Goal: Participate in discussion: Engage in conversation with other users on a specific topic

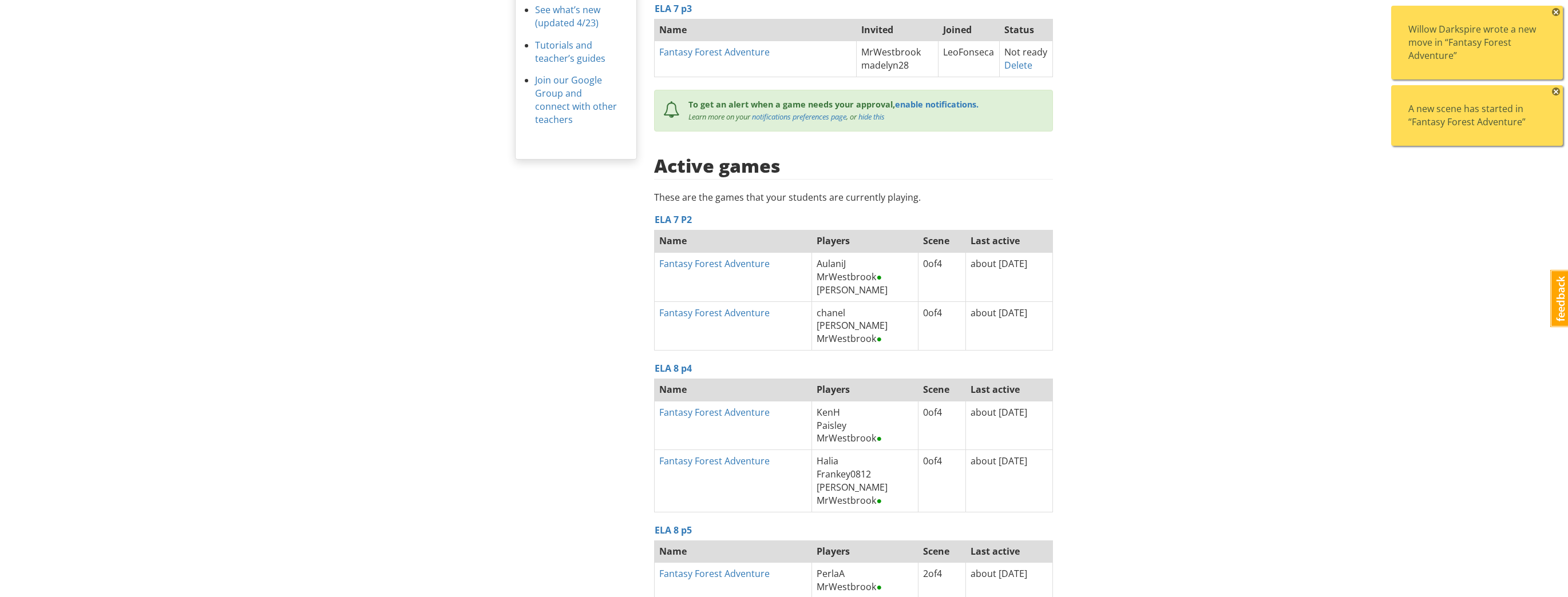
scroll to position [341, 0]
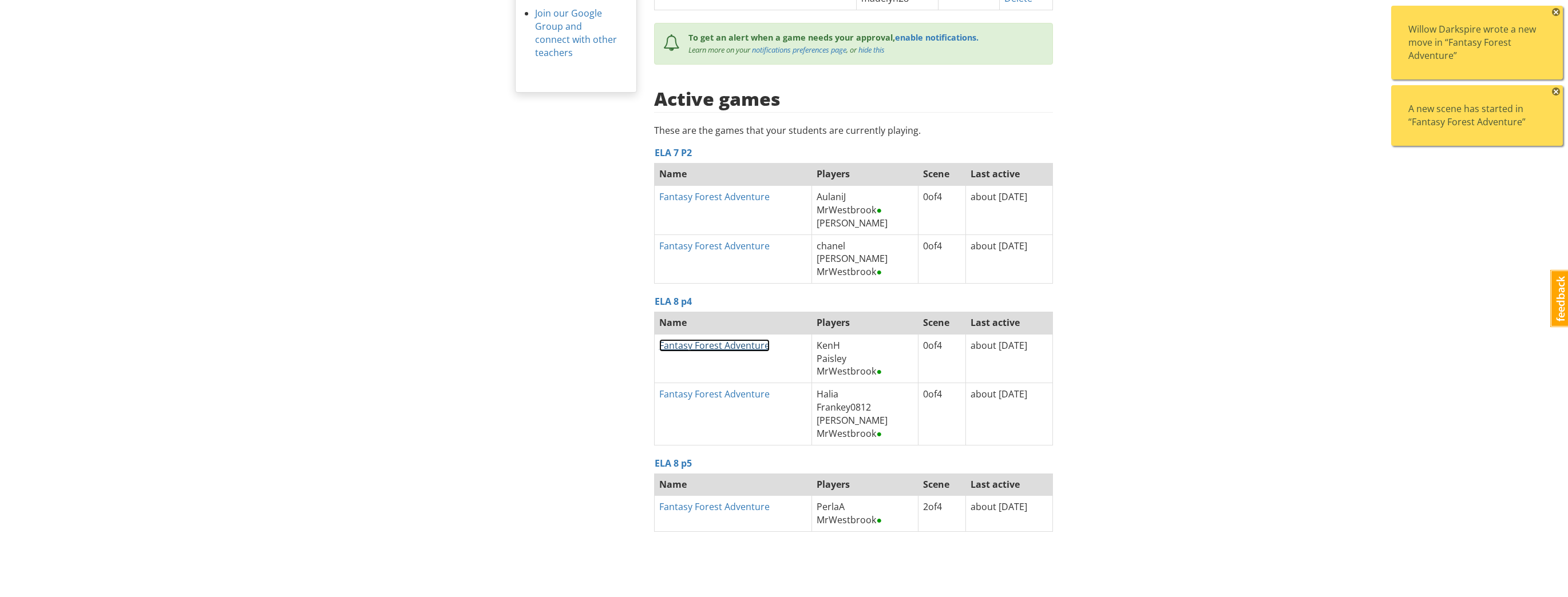
click at [696, 344] on link "Fantasy Forest Adventure" at bounding box center [714, 345] width 110 height 13
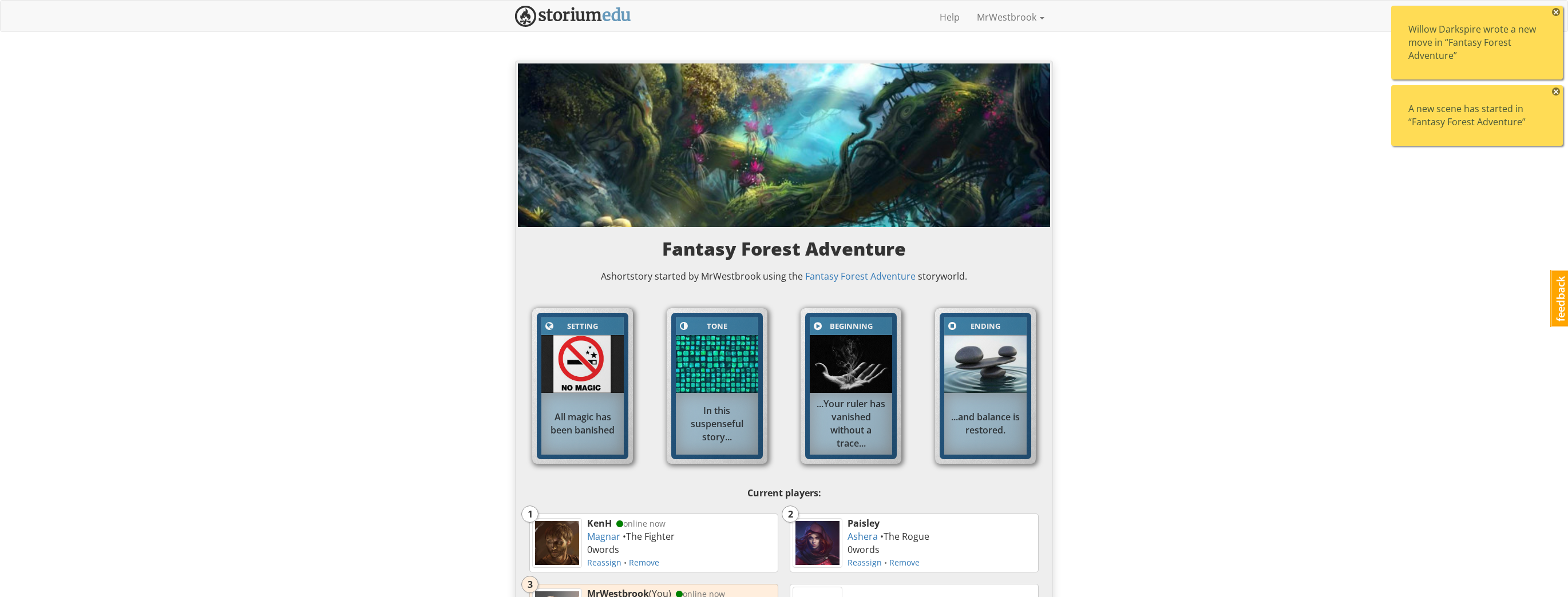
scroll to position [640, 0]
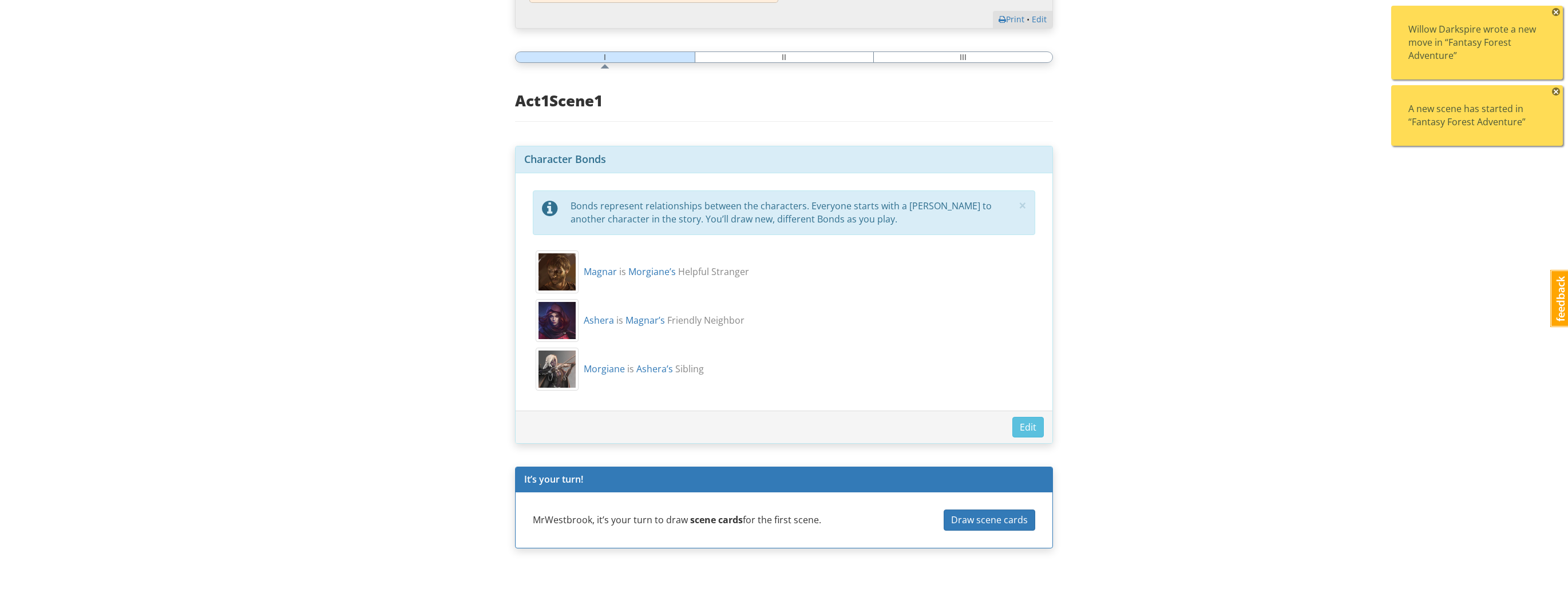
click at [1555, 9] on span "×" at bounding box center [1556, 12] width 8 height 8
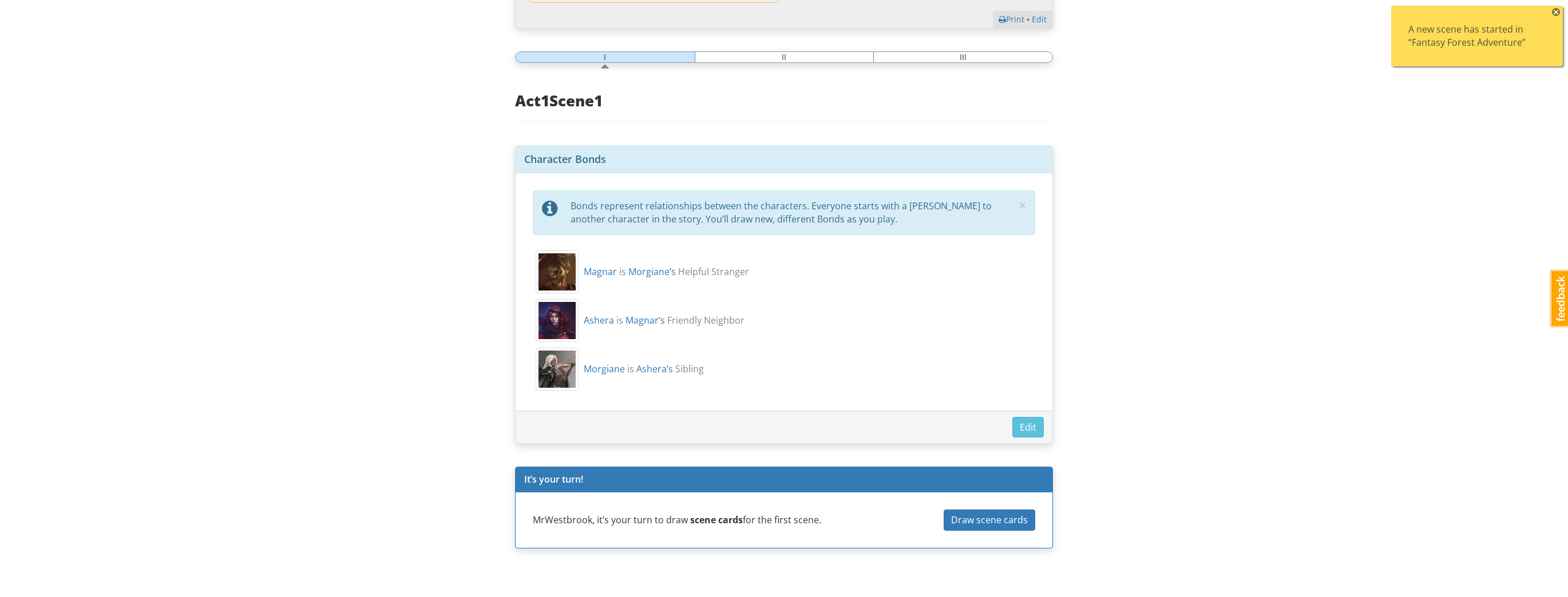
click at [1555, 9] on span "×" at bounding box center [1556, 12] width 8 height 8
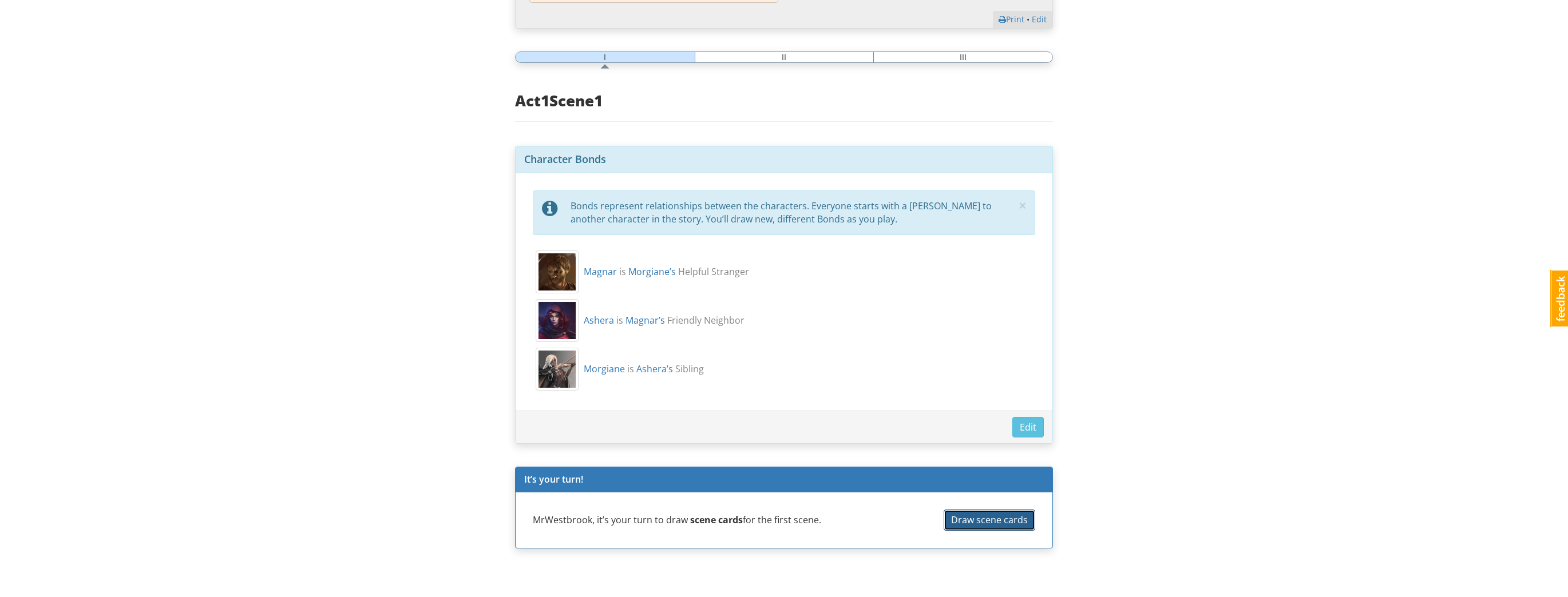
click at [990, 520] on span "Draw scene cards" at bounding box center [989, 519] width 76 height 13
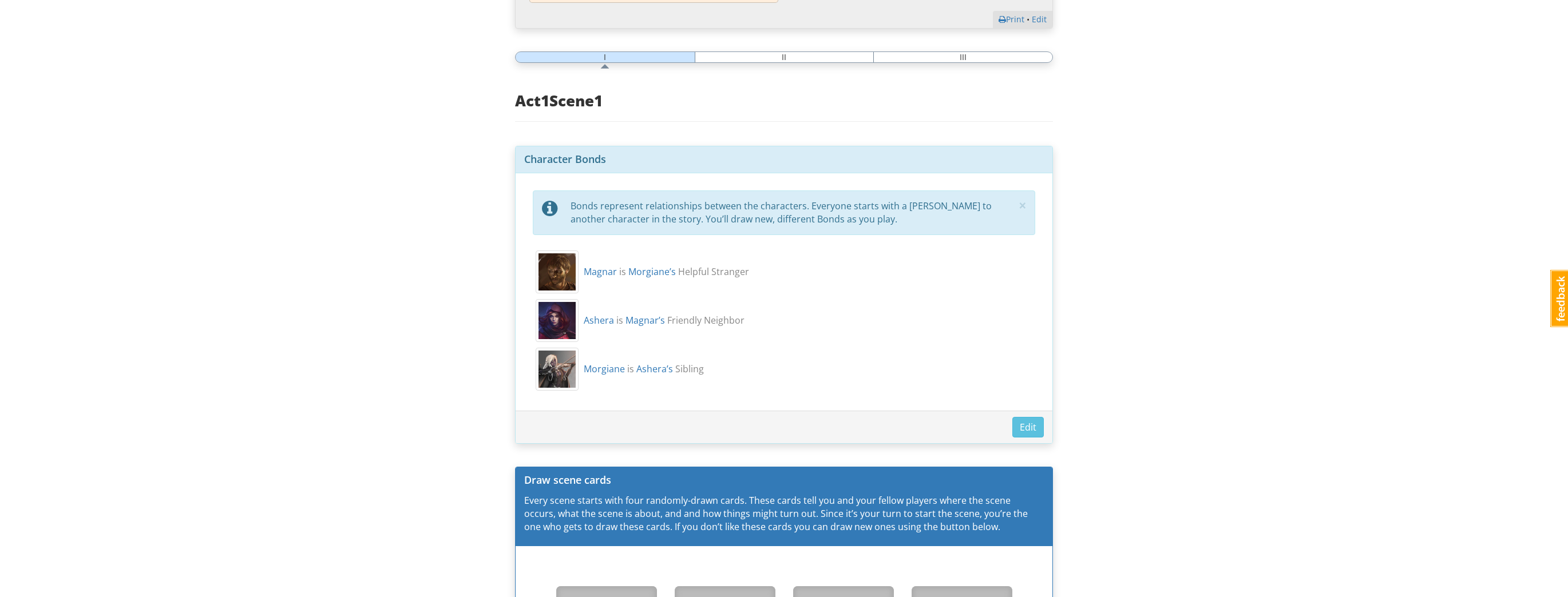
scroll to position [910, 0]
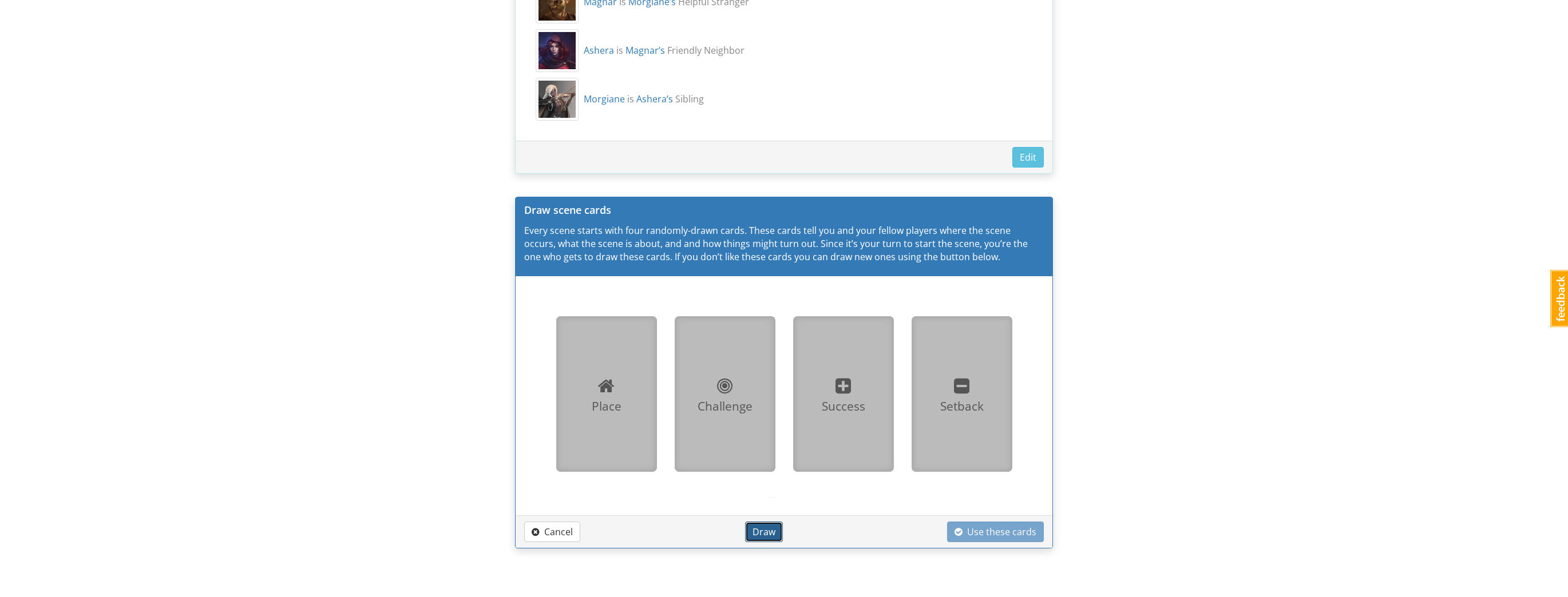
click at [774, 525] on span "Draw" at bounding box center [764, 531] width 23 height 13
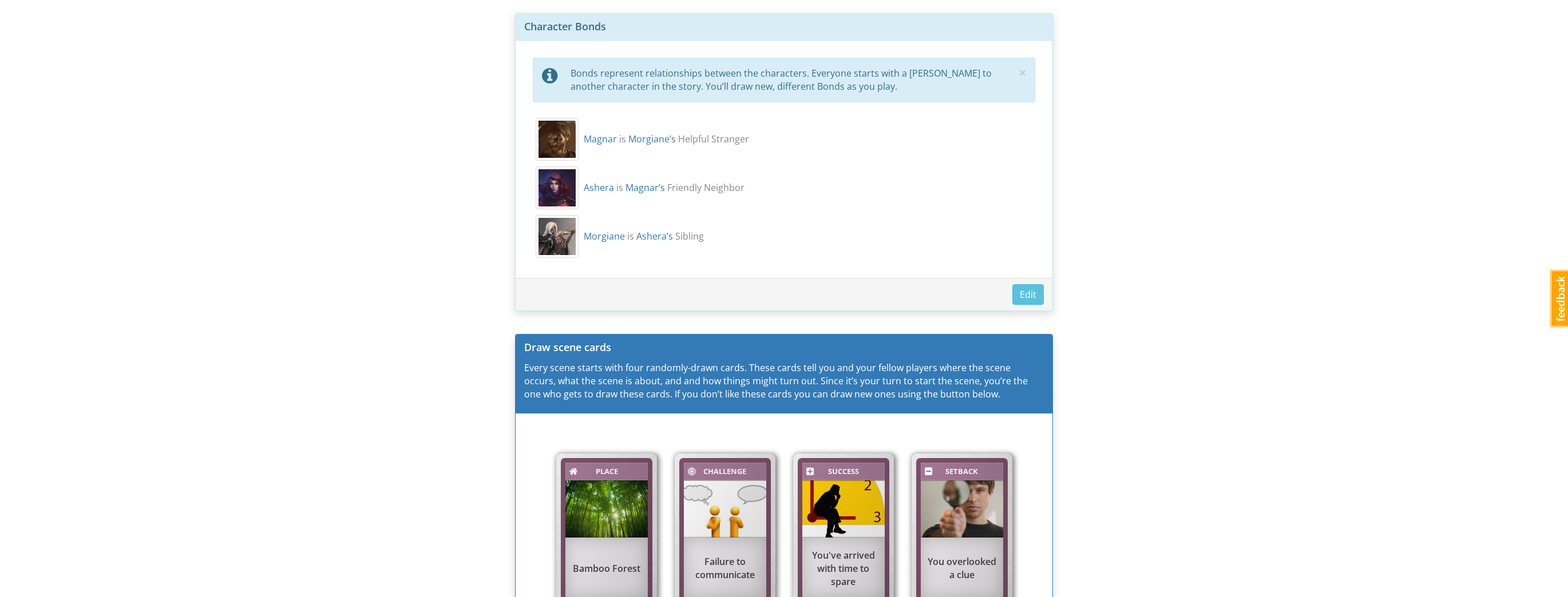
scroll to position [727, 0]
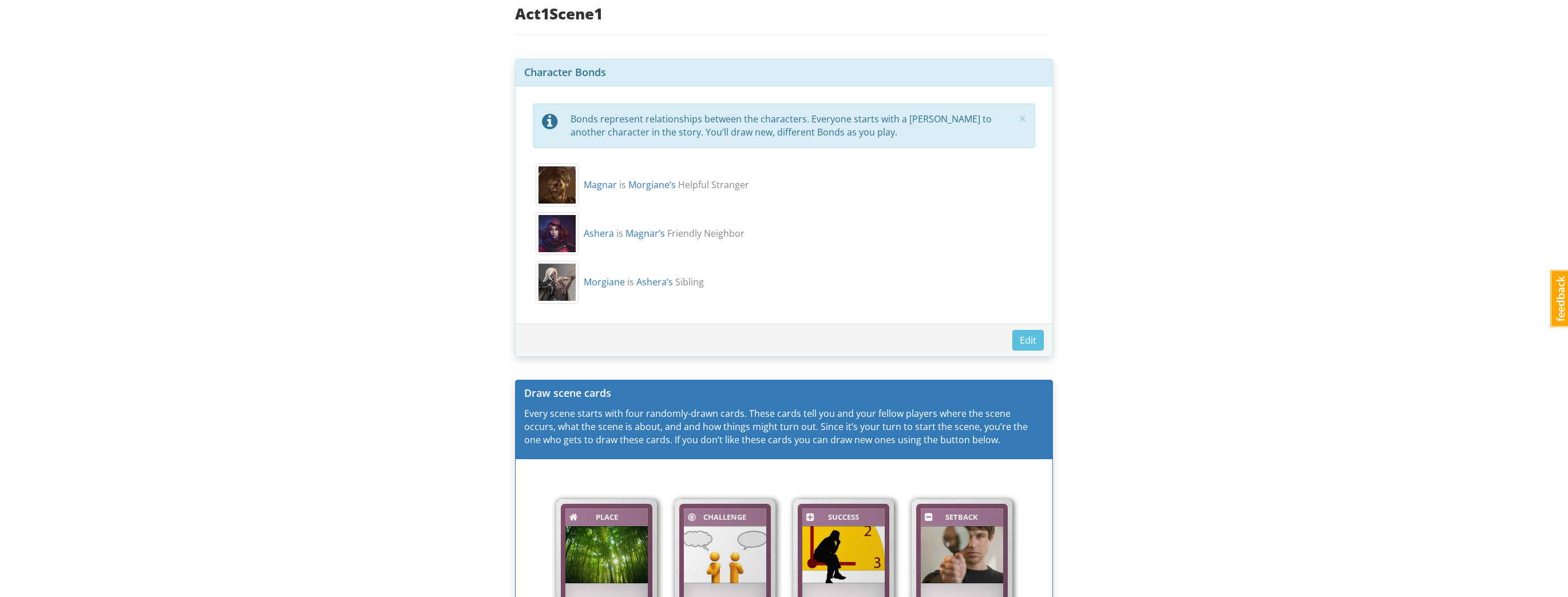
click at [441, 263] on div "mrwestbrook MrWestbrook 1 Toggle navigation Help MrWestbrook Profile Notificati…" at bounding box center [784, 28] width 1568 height 1510
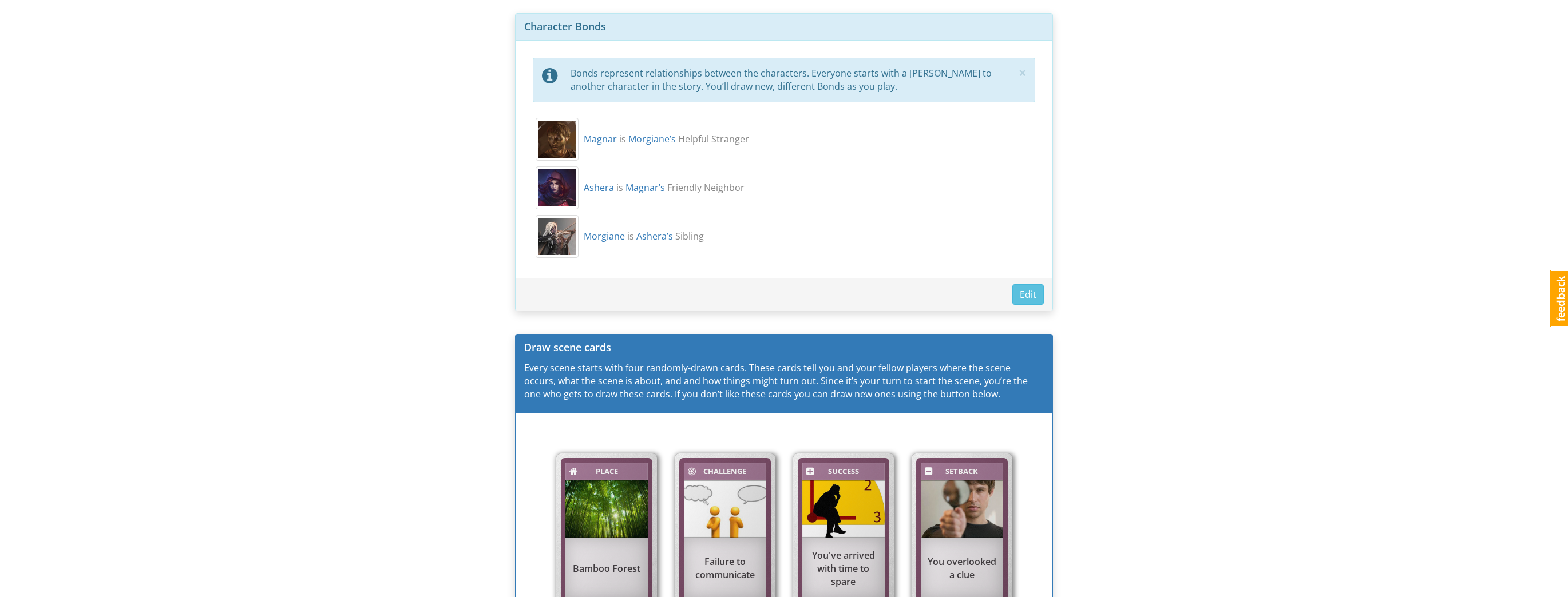
scroll to position [910, 0]
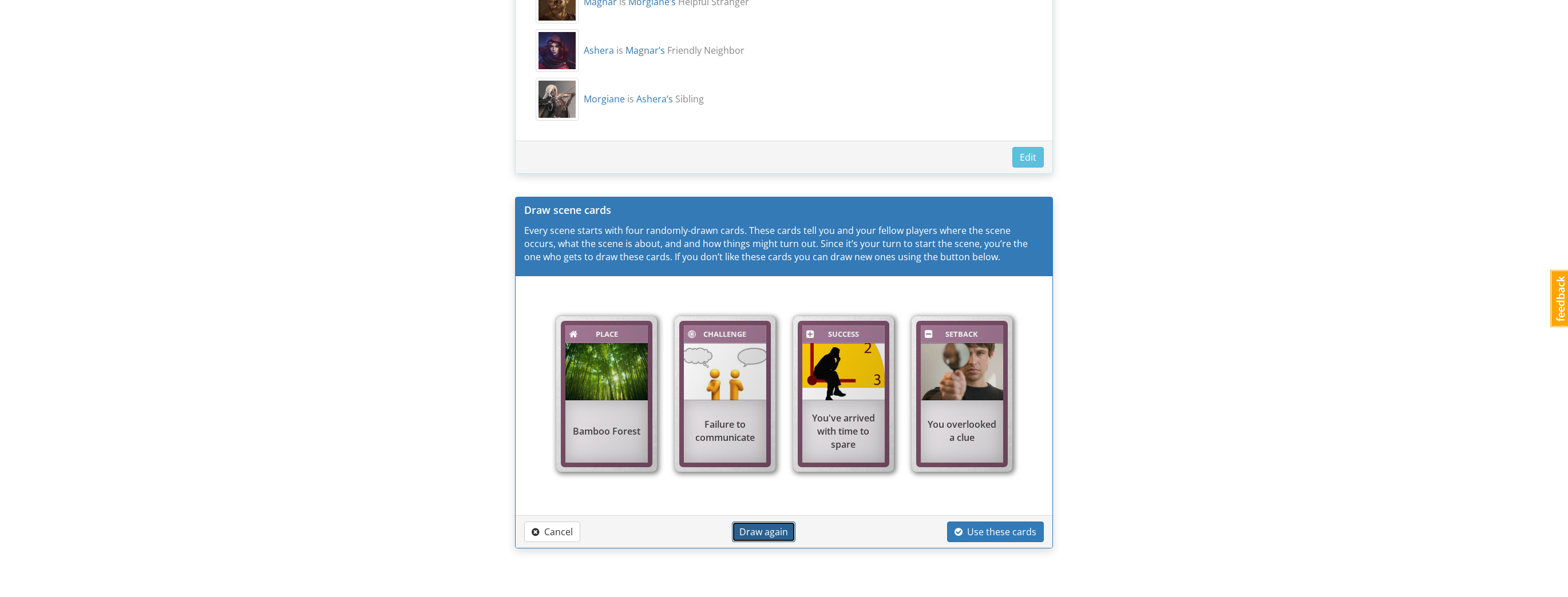
click at [774, 535] on button "Draw again" at bounding box center [764, 531] width 64 height 21
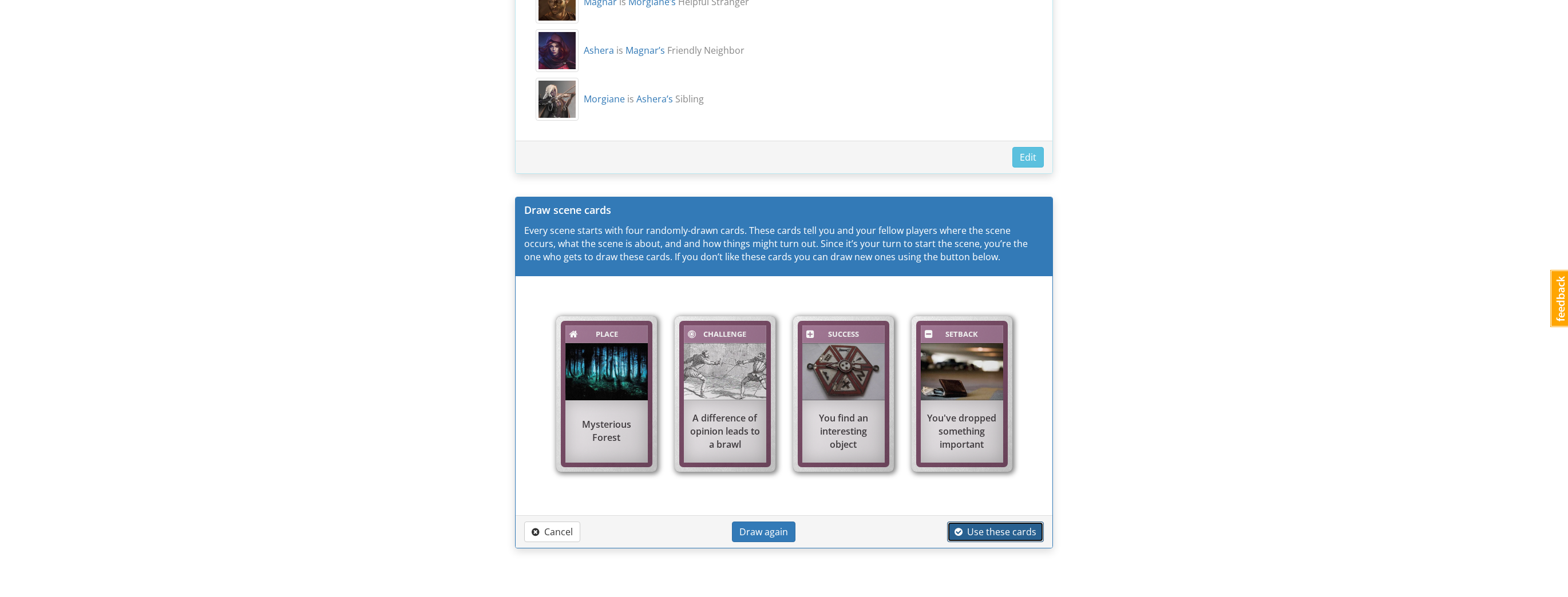
click at [1029, 521] on button "Use these cards" at bounding box center [995, 531] width 97 height 21
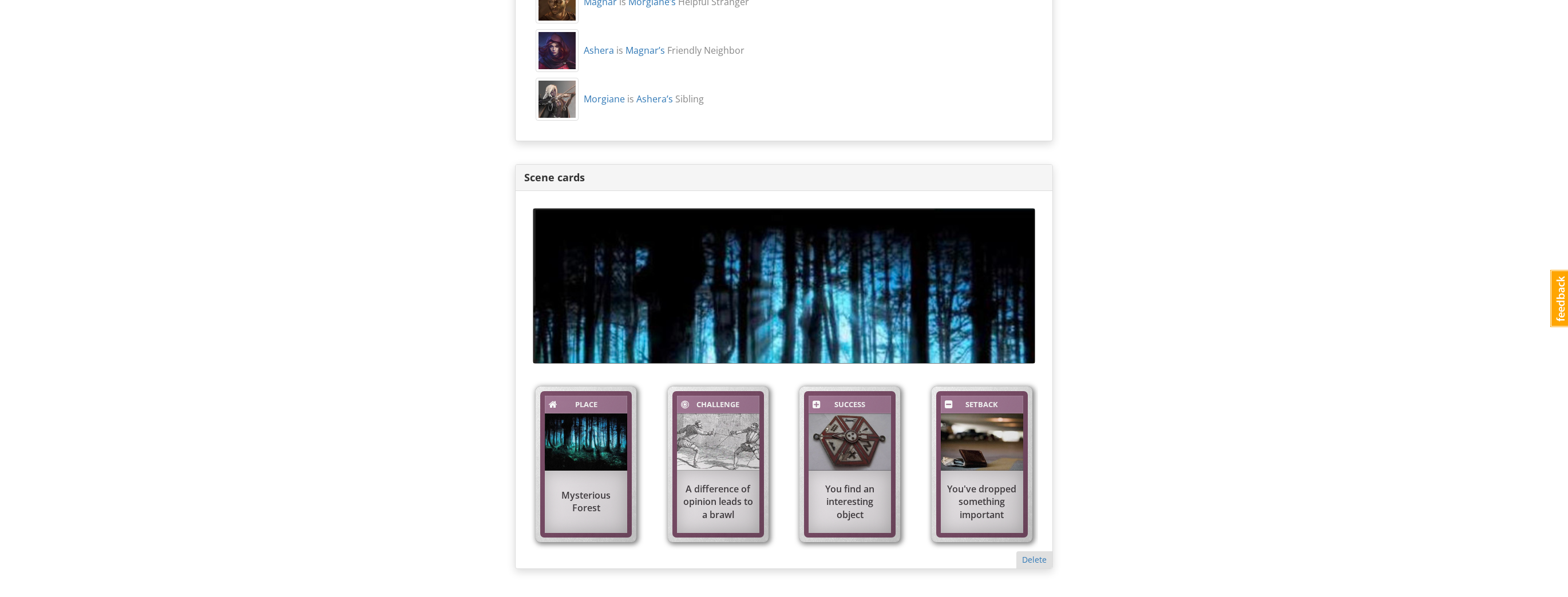
scroll to position [1164, 0]
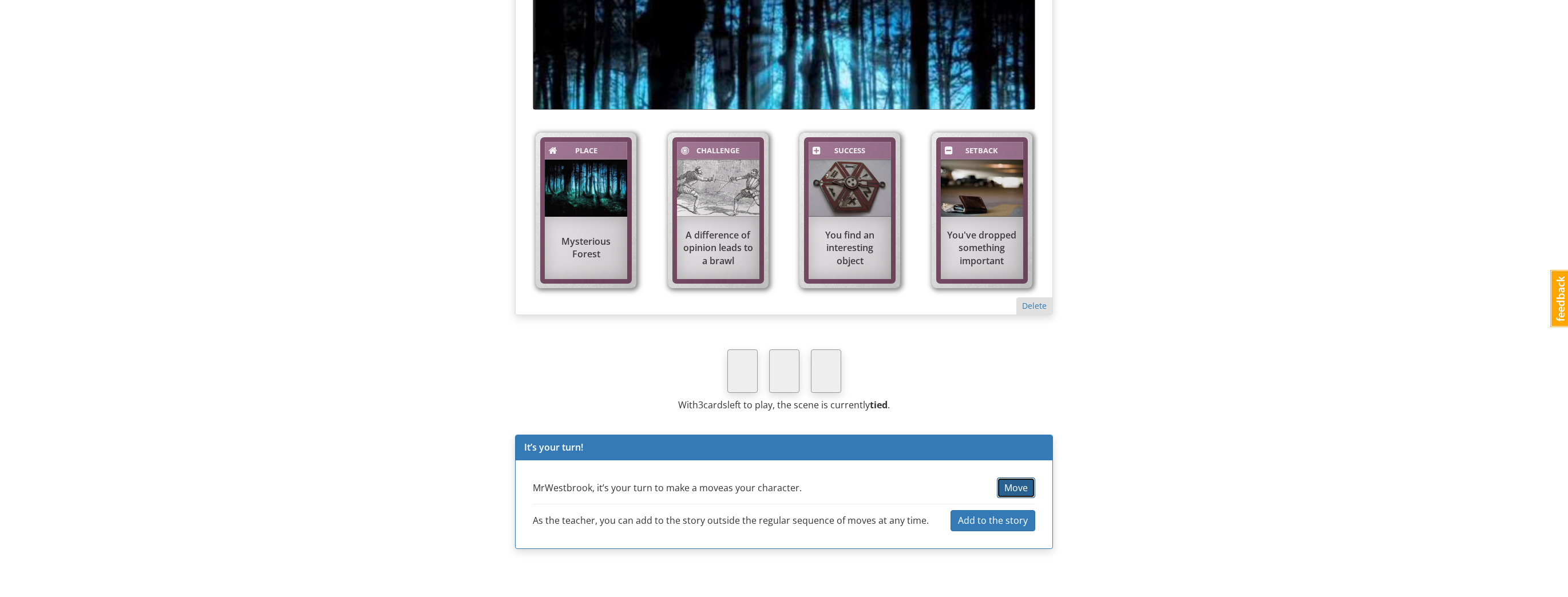
click at [1025, 482] on span "Move" at bounding box center [1016, 488] width 24 height 13
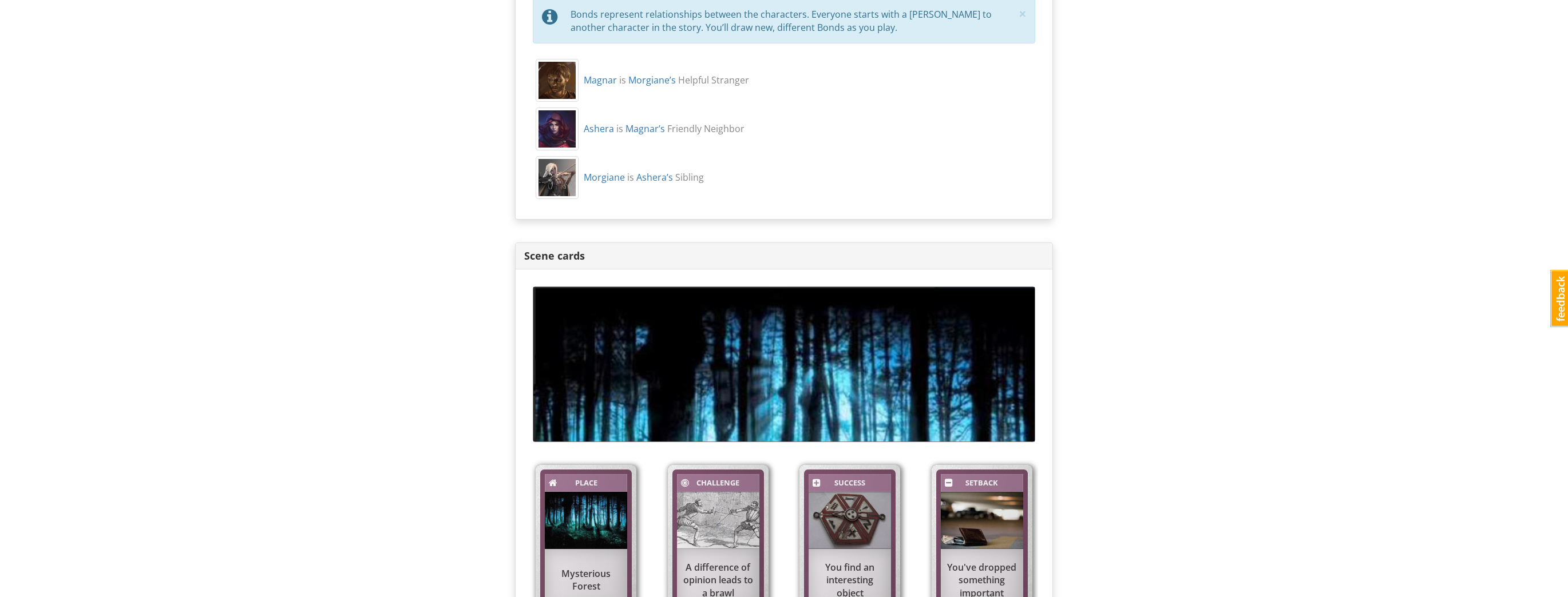
scroll to position [603, 0]
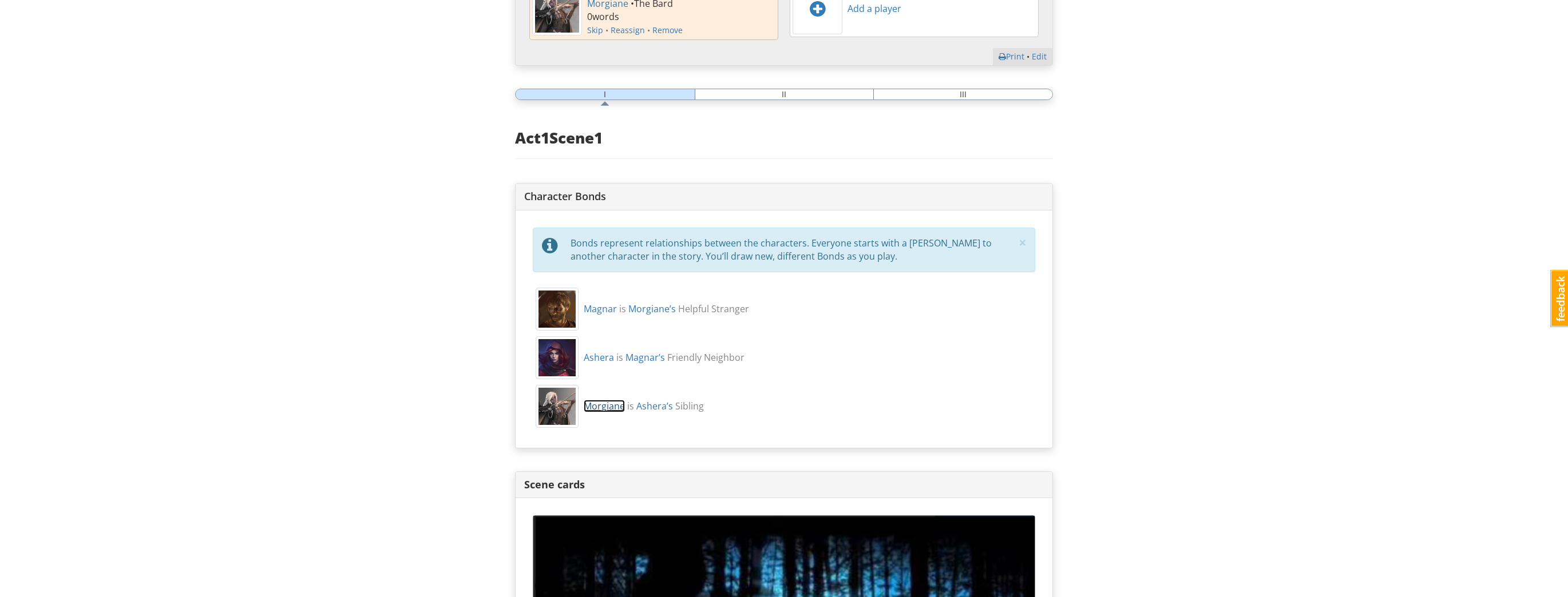
click at [614, 402] on link "Morgiane" at bounding box center [604, 406] width 41 height 13
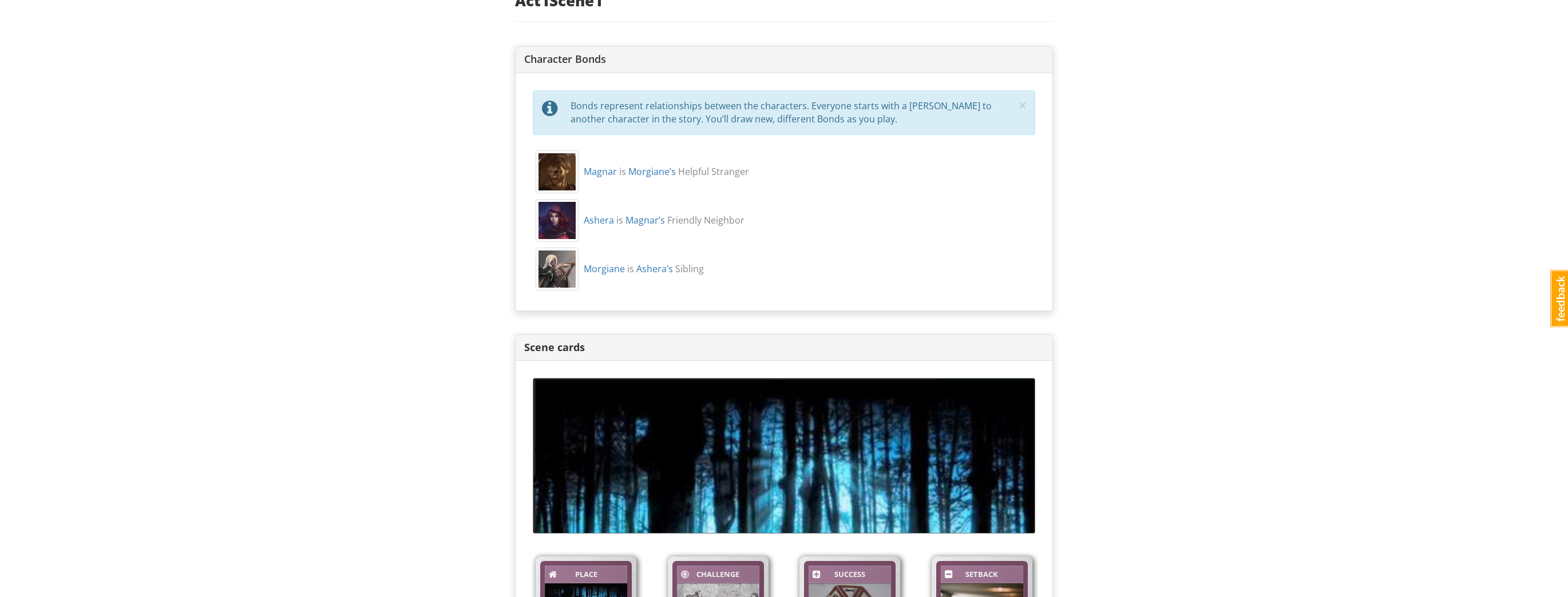
click at [426, 324] on div "mrwestbrook MrWestbrook 1 Toggle navigation Help MrWestbrook Profile Notificati…" at bounding box center [784, 318] width 1568 height 2118
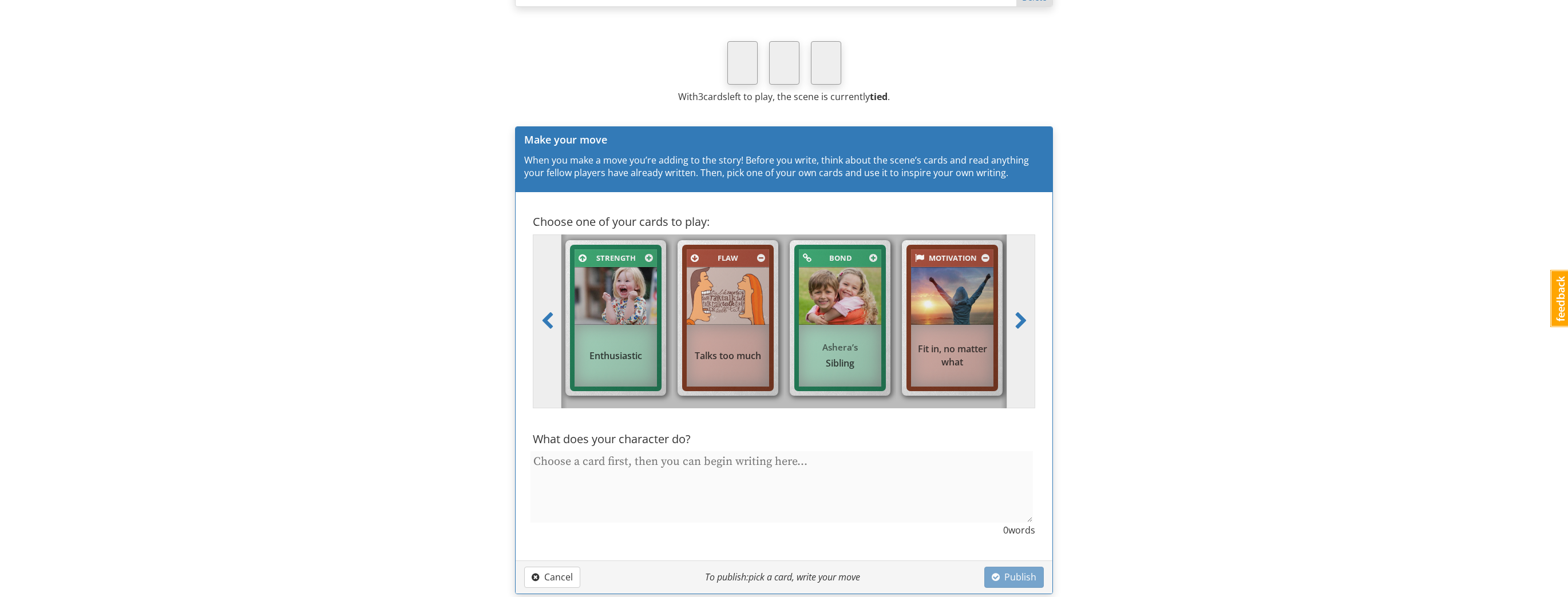
scroll to position [1518, 0]
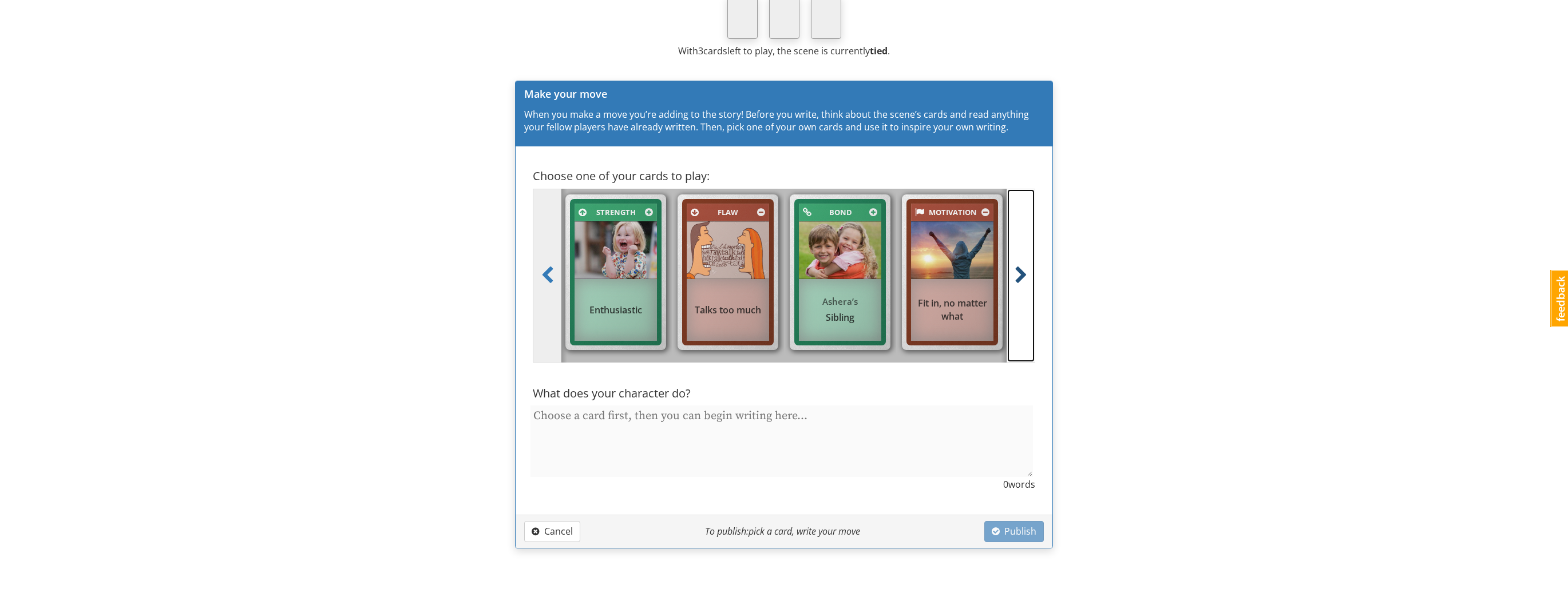
click at [1016, 268] on span at bounding box center [1021, 276] width 13 height 18
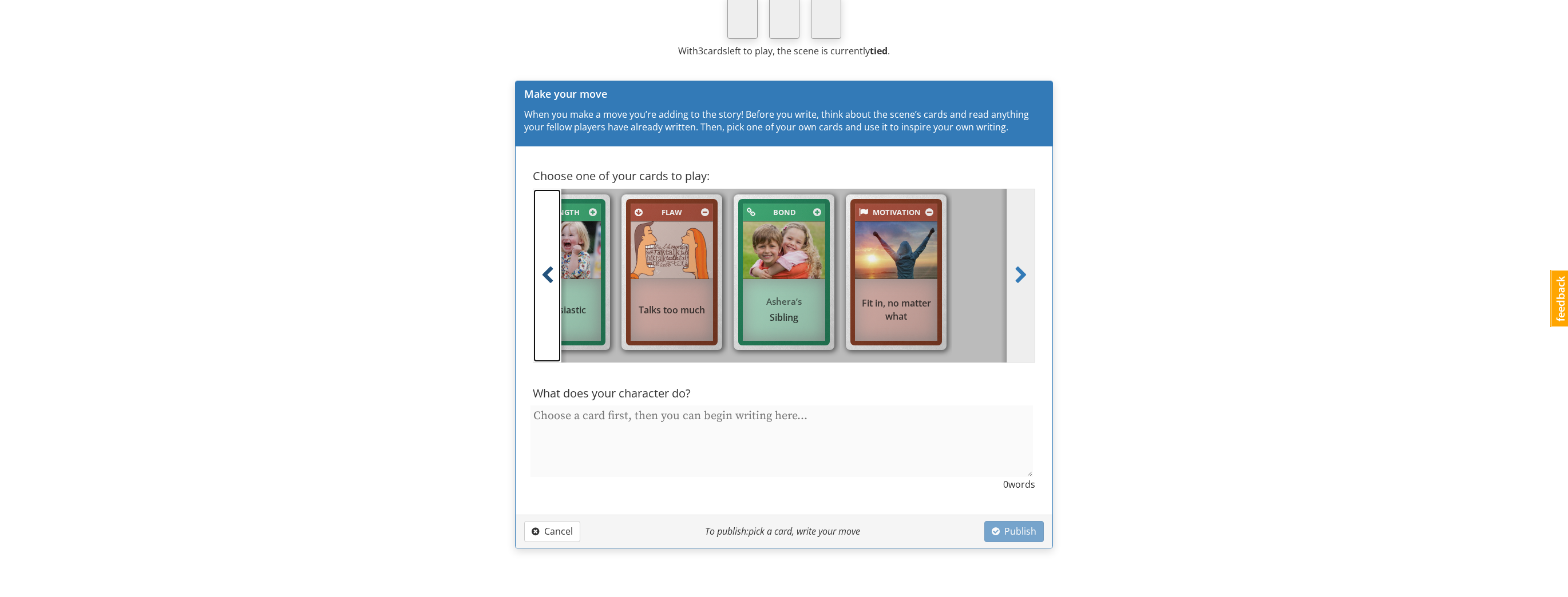
click at [549, 267] on span at bounding box center [547, 276] width 13 height 18
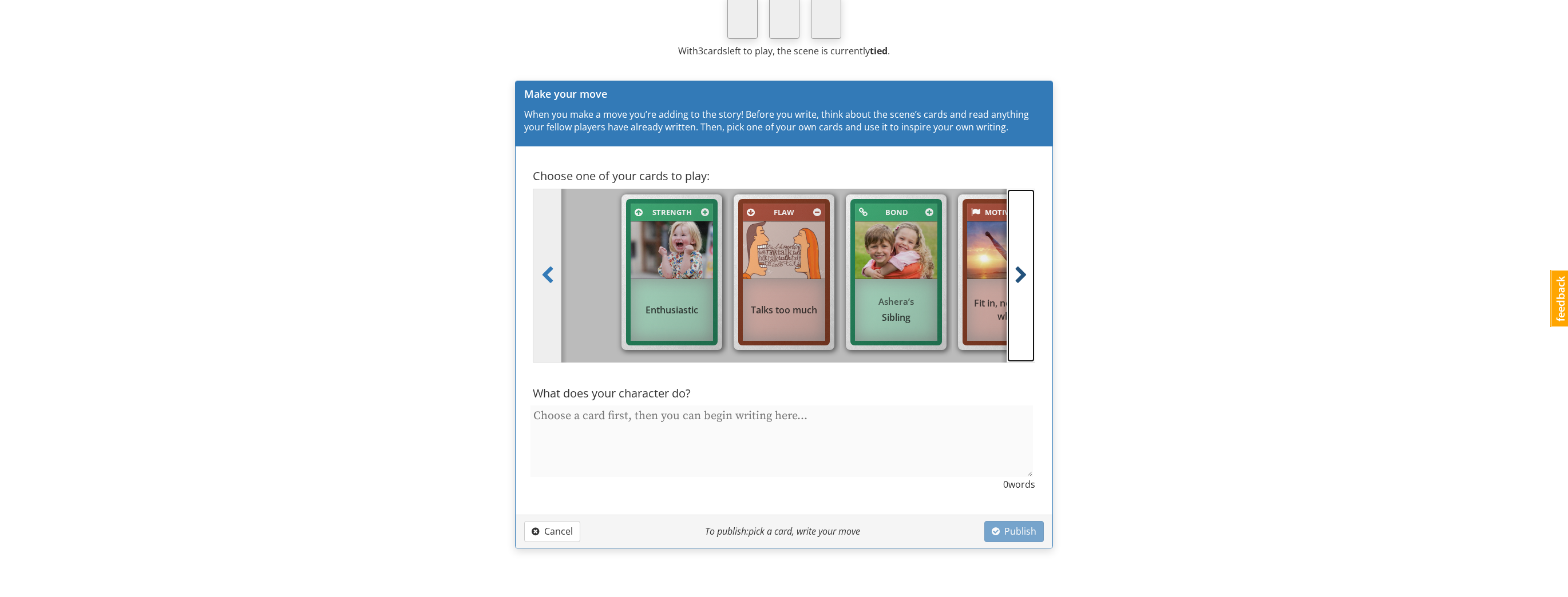
click at [1023, 267] on span at bounding box center [1021, 276] width 13 height 18
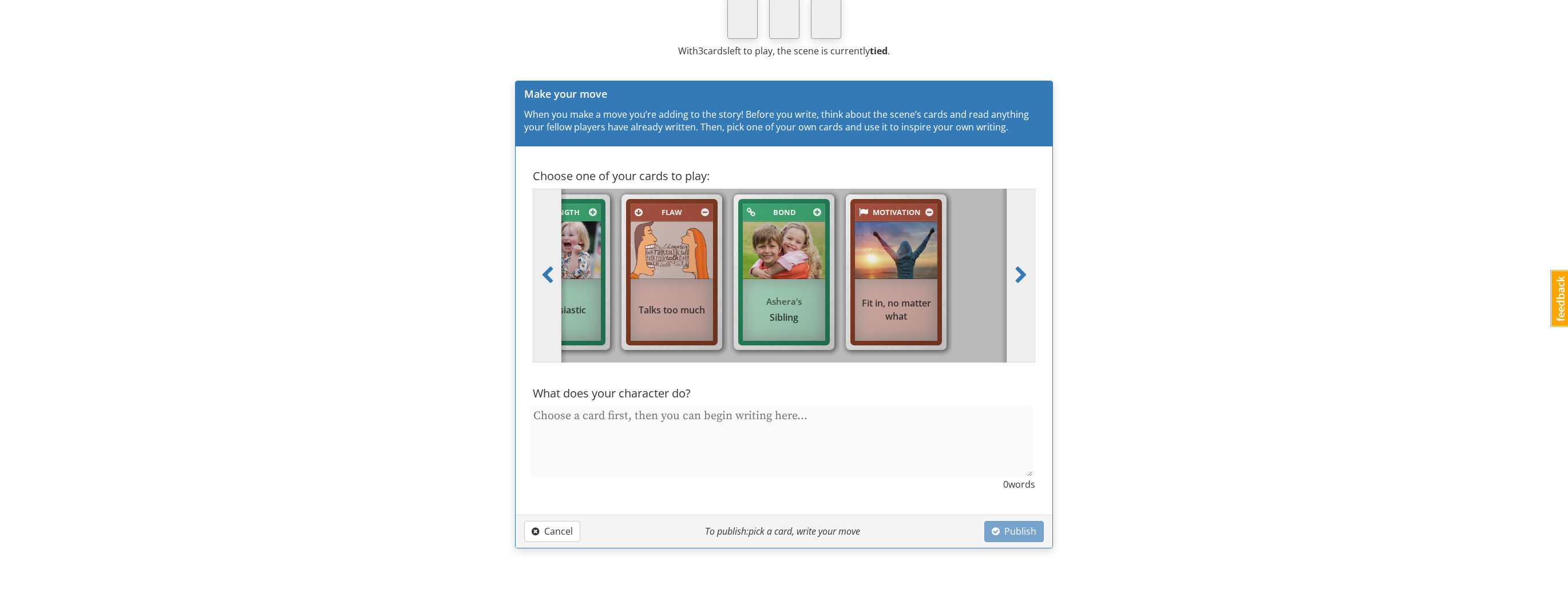
click at [693, 263] on img at bounding box center [672, 251] width 82 height 58
click at [679, 276] on input "Flaw Talks too much" at bounding box center [675, 280] width 7 height 7
radio input "true"
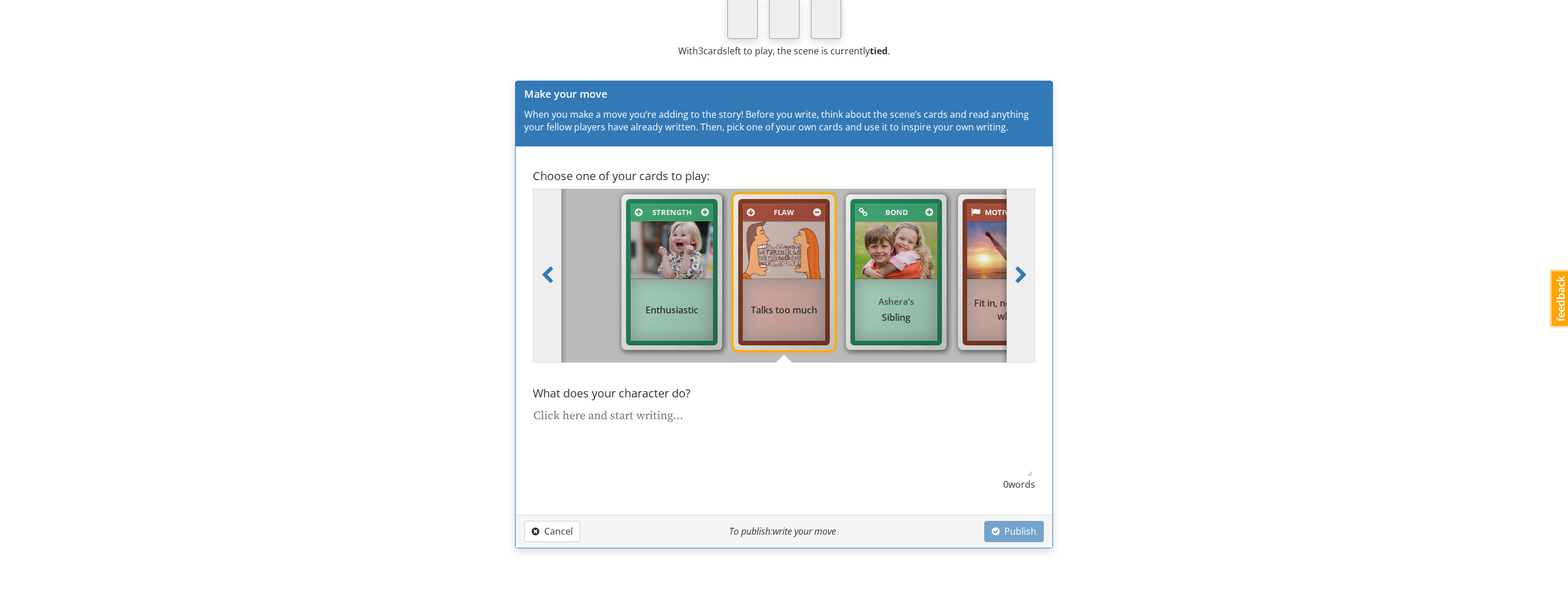
click at [662, 412] on textarea at bounding box center [781, 441] width 502 height 72
type textarea "x"
type textarea """
type textarea "x"
type textarea ""S"
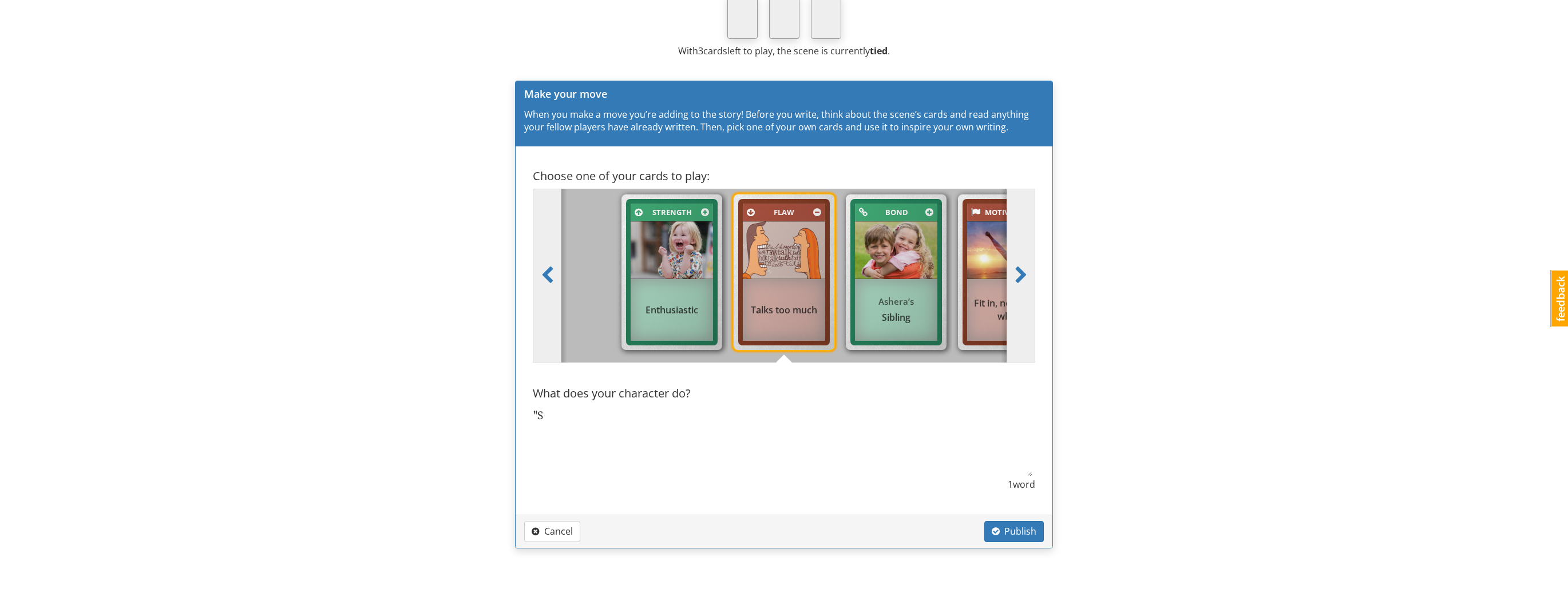
type textarea "x"
type textarea ""So"
type textarea "x"
type textarea ""So"
type textarea "x"
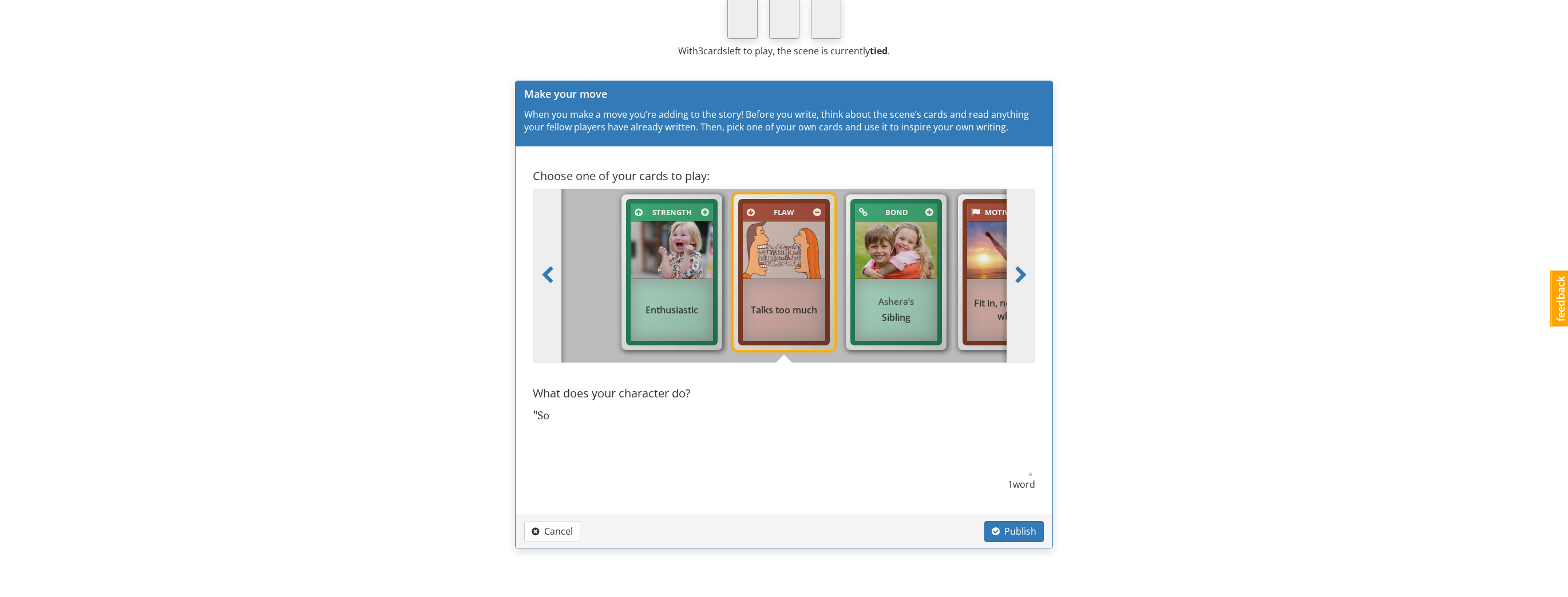
type textarea ""So h"
type textarea "x"
type textarea ""So ha"
type textarea "x"
type textarea ""So hav"
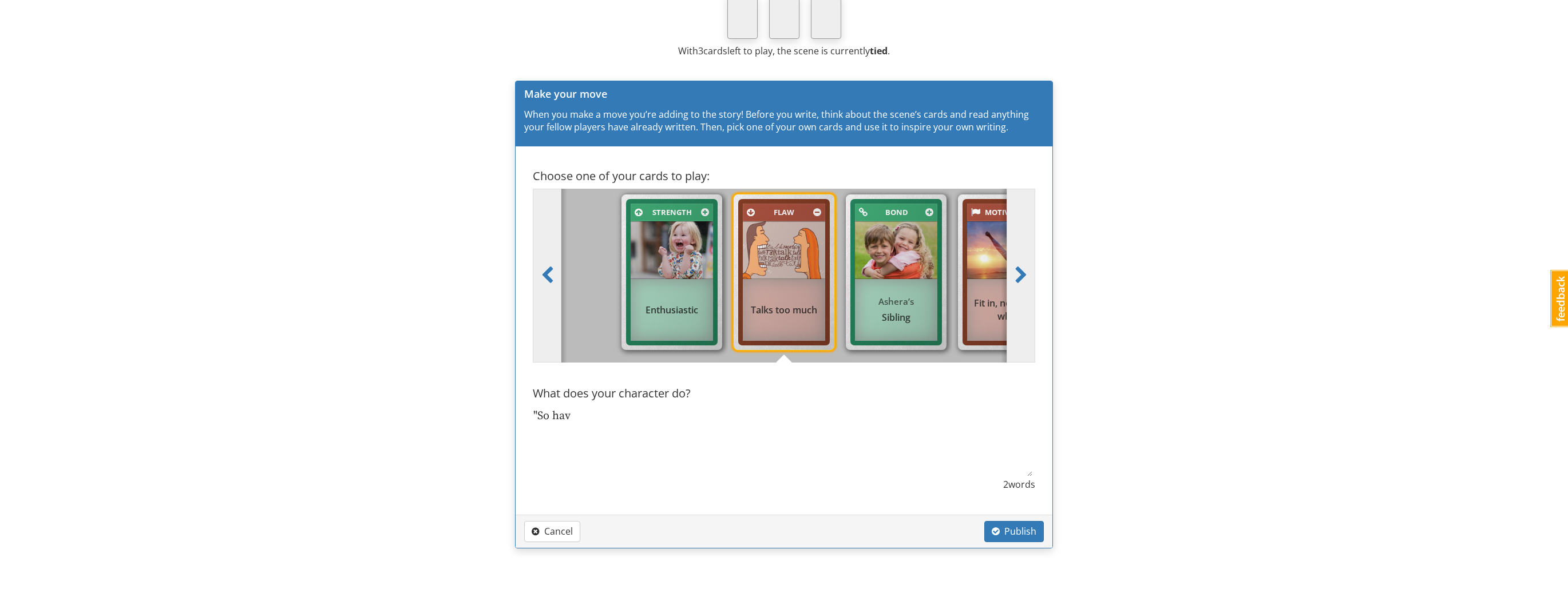
type textarea "x"
type textarea ""So have"
type textarea "x"
type textarea ""So have"
type textarea "x"
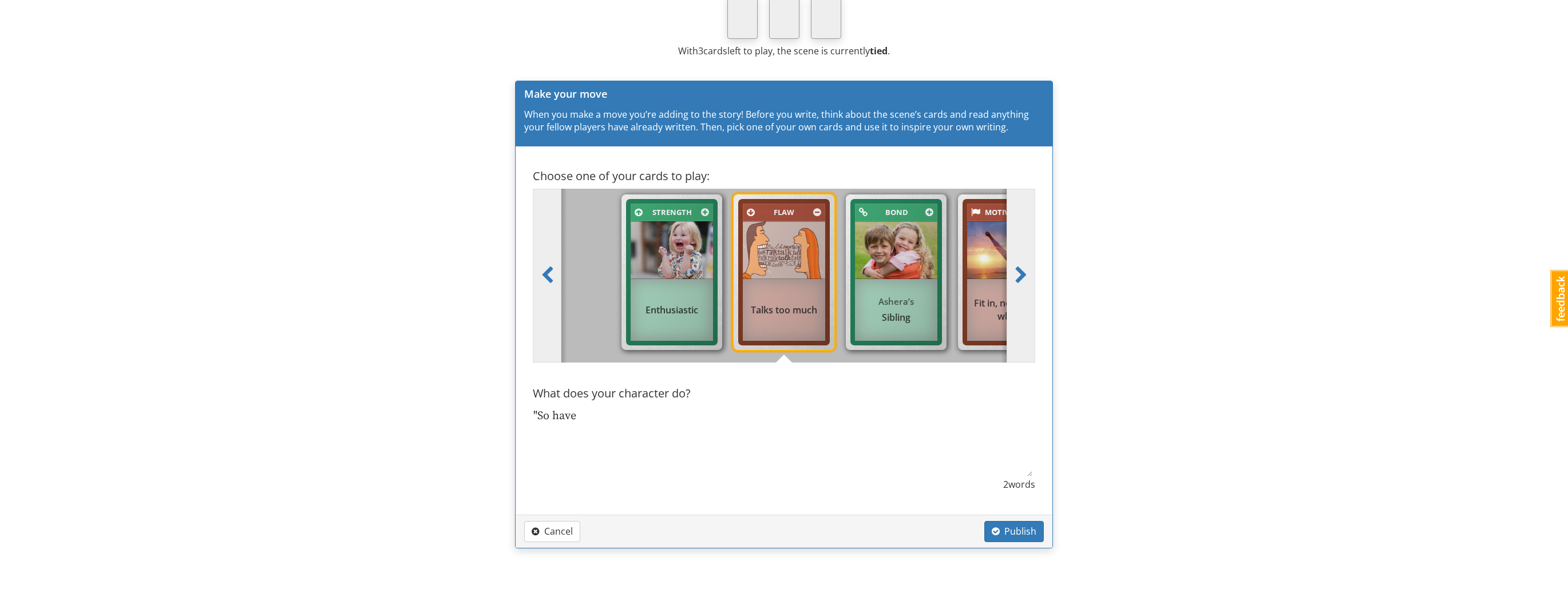
type textarea ""So have"
type textarea "x"
type textarea ""So hav"
type textarea "x"
type textarea ""So ha"
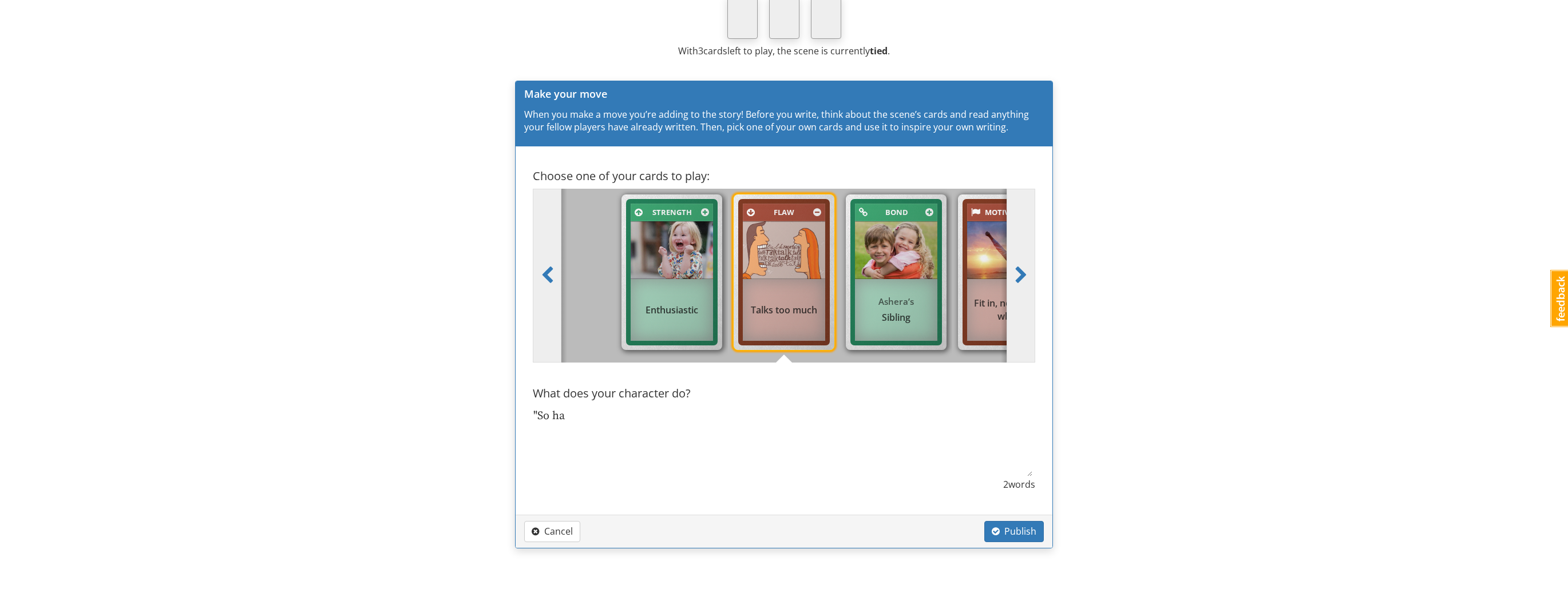
type textarea "x"
type textarea ""So h"
type textarea "x"
type textarea ""So"
type textarea "x"
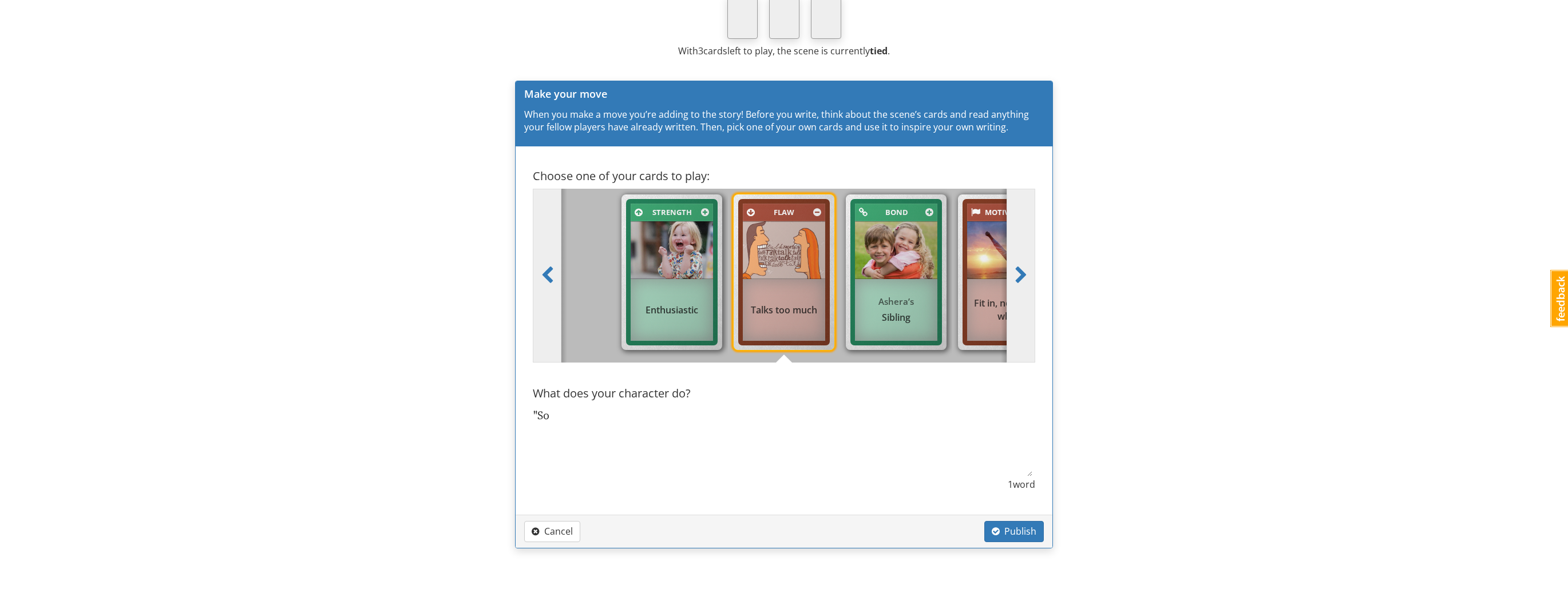
type textarea ""So"
type textarea "x"
type textarea ""S"
type textarea "x"
type textarea """
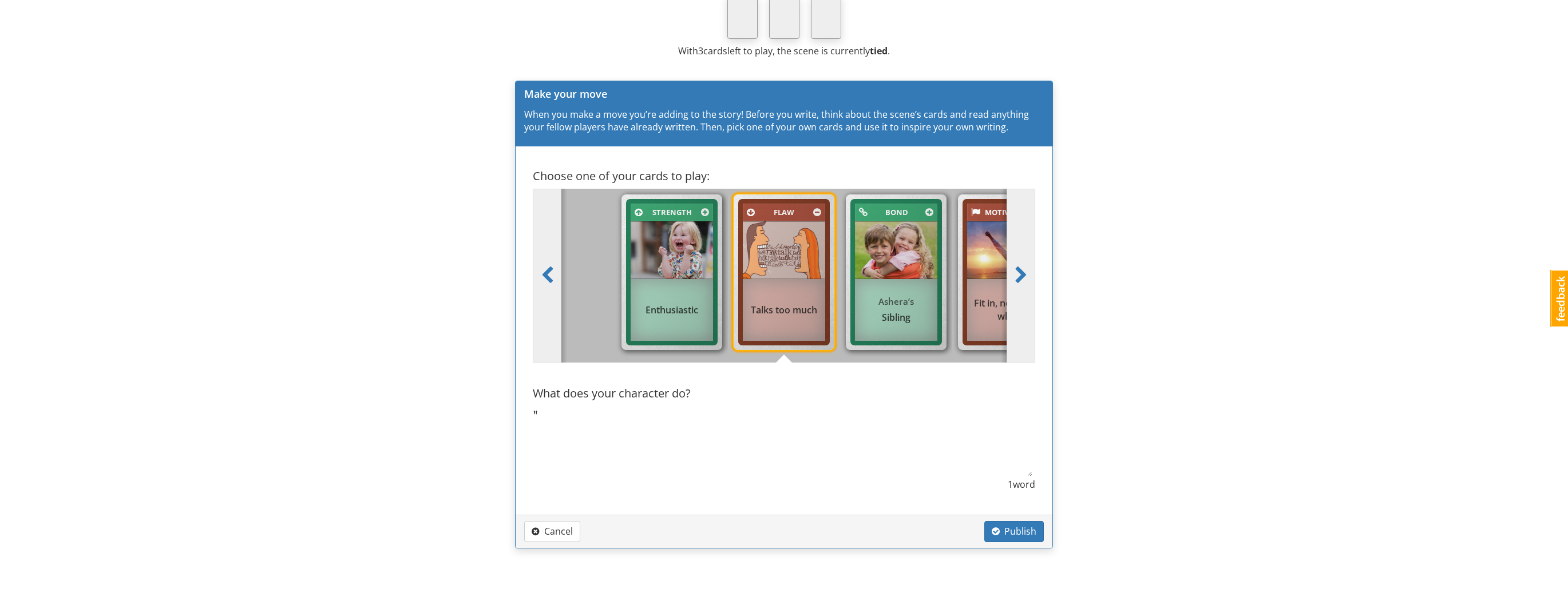
type textarea "x"
type textarea "M"
type textarea "x"
type textarea "Mo"
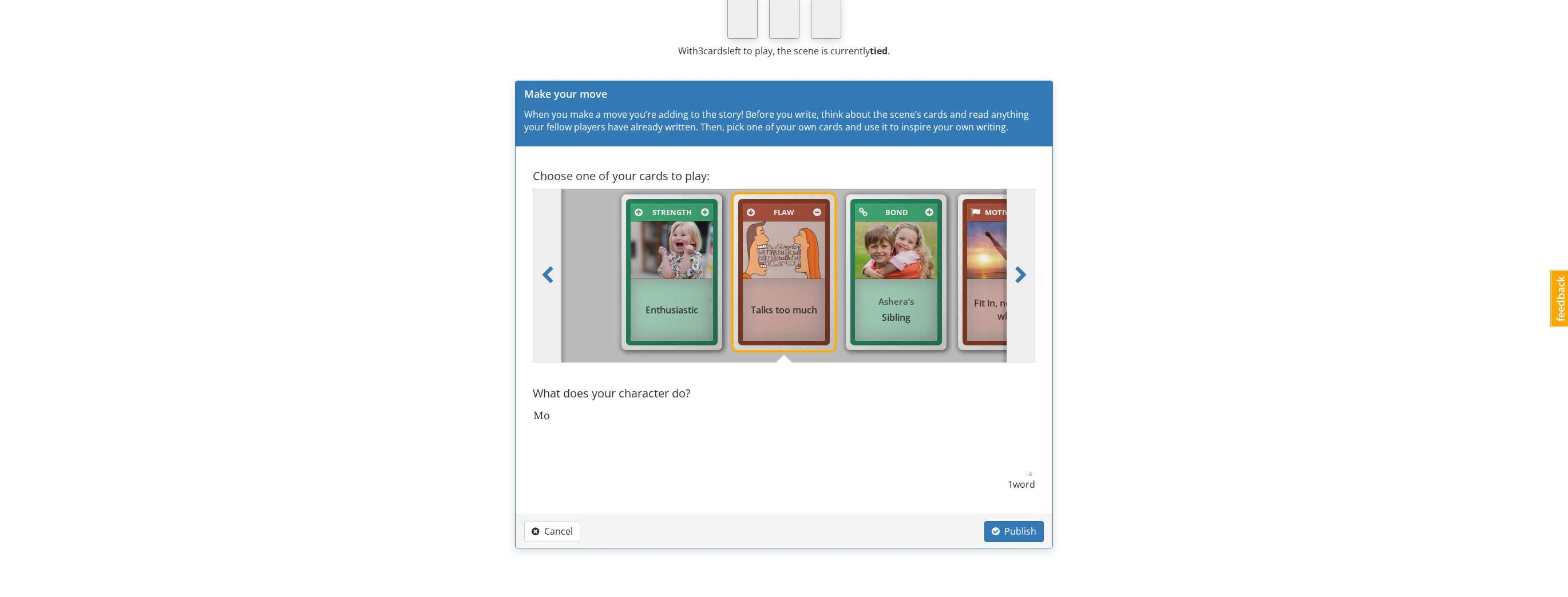
type textarea "x"
type textarea "Mor"
type textarea "x"
type textarea "Morg"
type textarea "x"
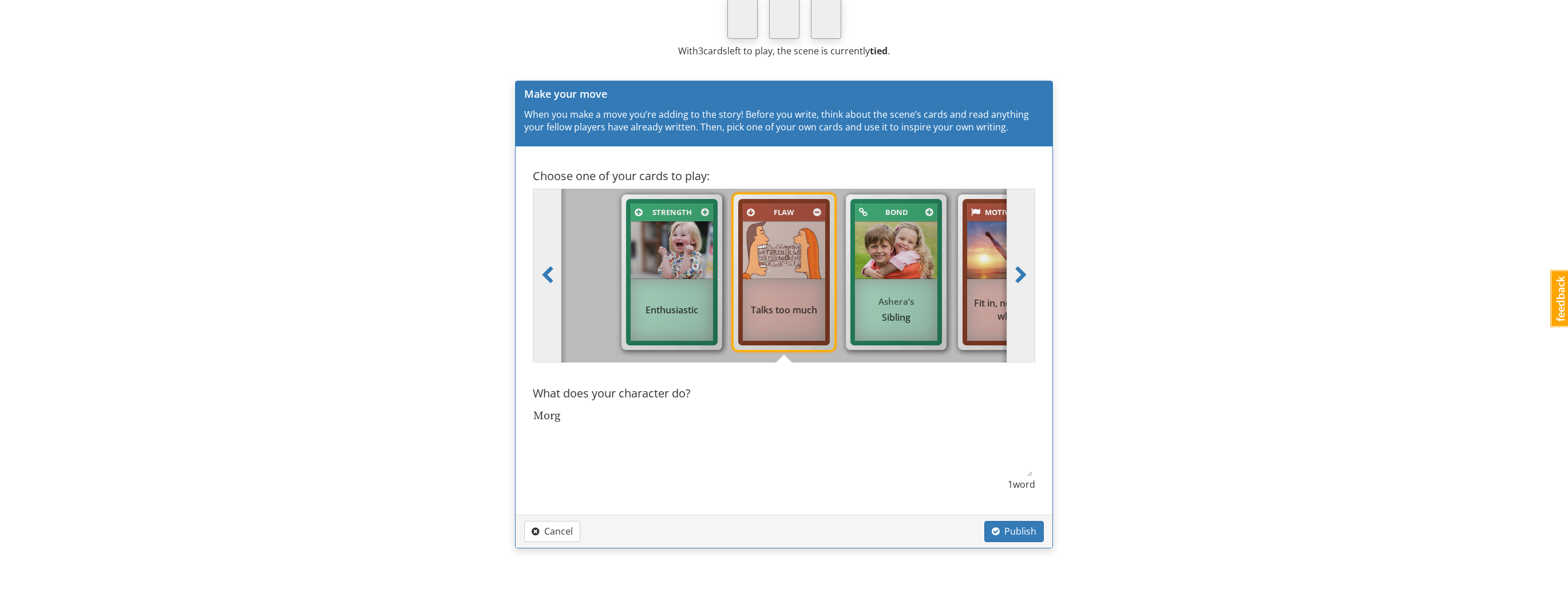
type textarea "[PERSON_NAME]"
type textarea "x"
type textarea "Morgai"
type textarea "x"
type textarea "Morgain"
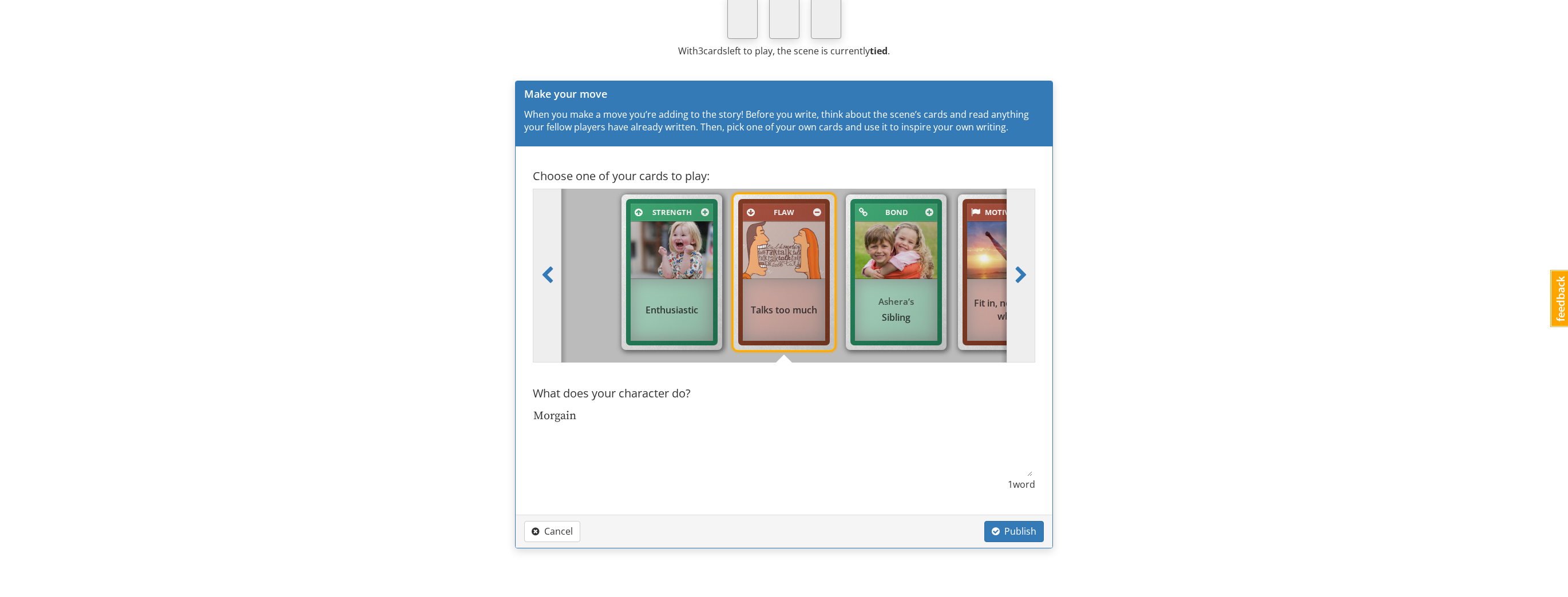
type textarea "x"
type textarea "Morgaine"
type textarea "x"
type textarea "Morgaine"
type textarea "x"
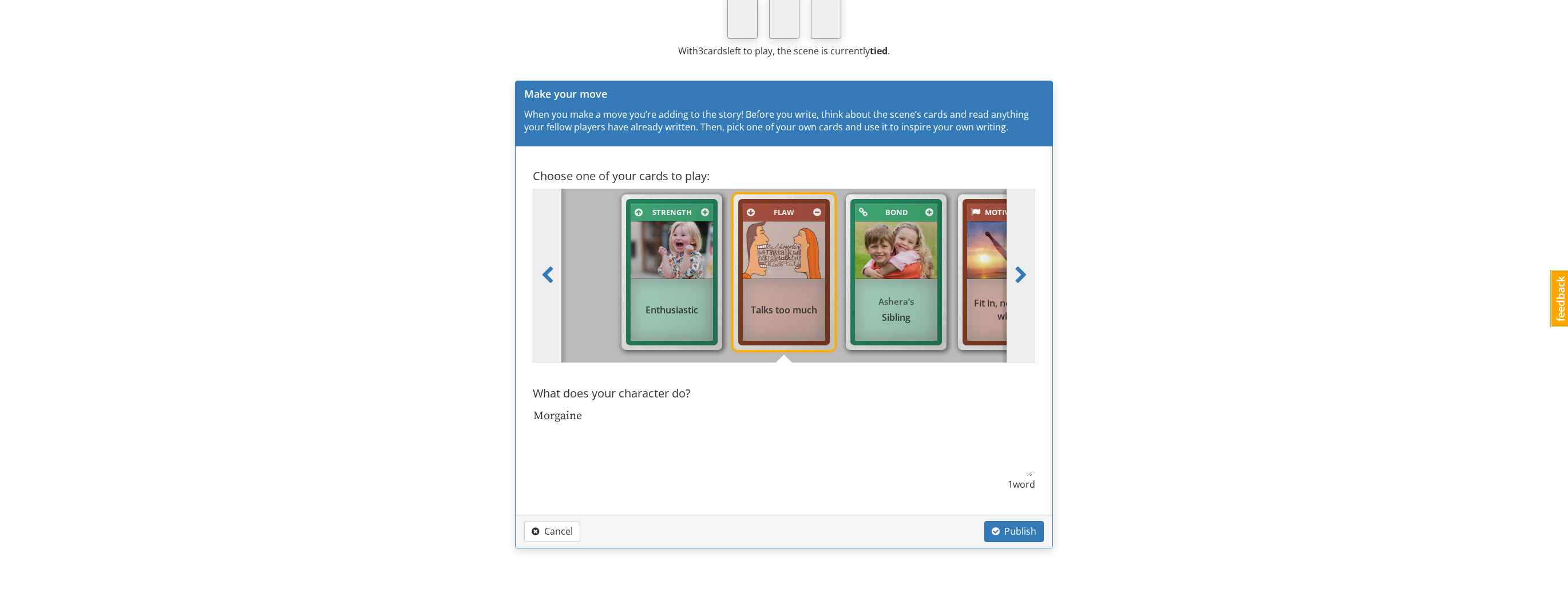
type textarea "Morgaine a"
type textarea "x"
type textarea "Morgaine an"
type textarea "x"
type textarea "Morgaine and"
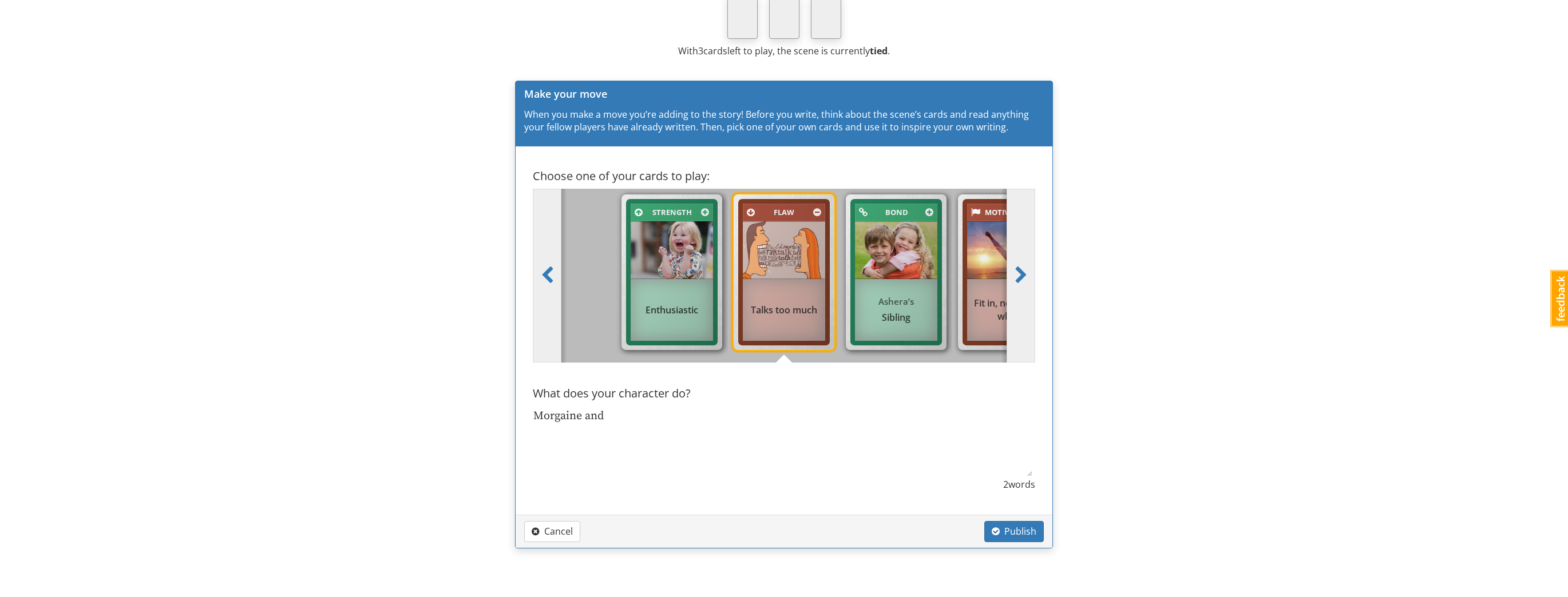
type textarea "x"
type textarea "Morgaine and"
type textarea "x"
type textarea "Morgaine and"
type textarea "x"
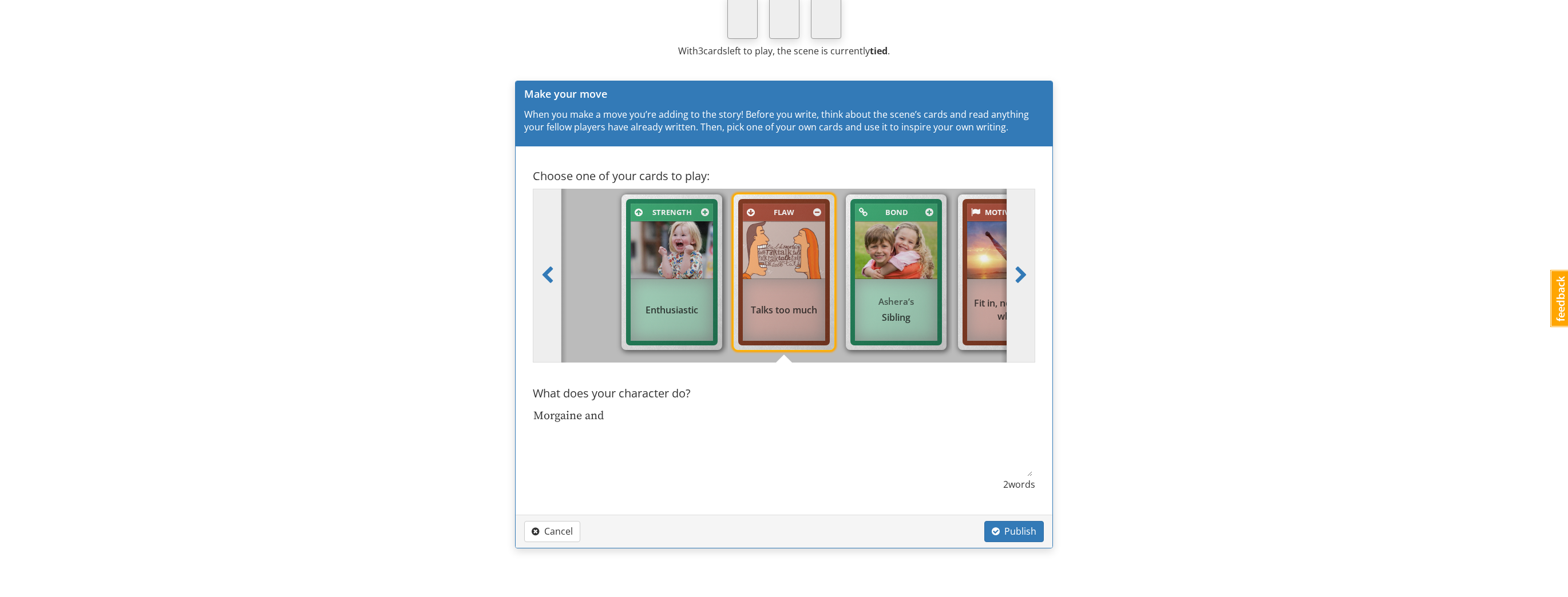
type textarea "Morgaine an"
type textarea "x"
type textarea "Morgaine a"
type textarea "x"
type textarea "Morgaine"
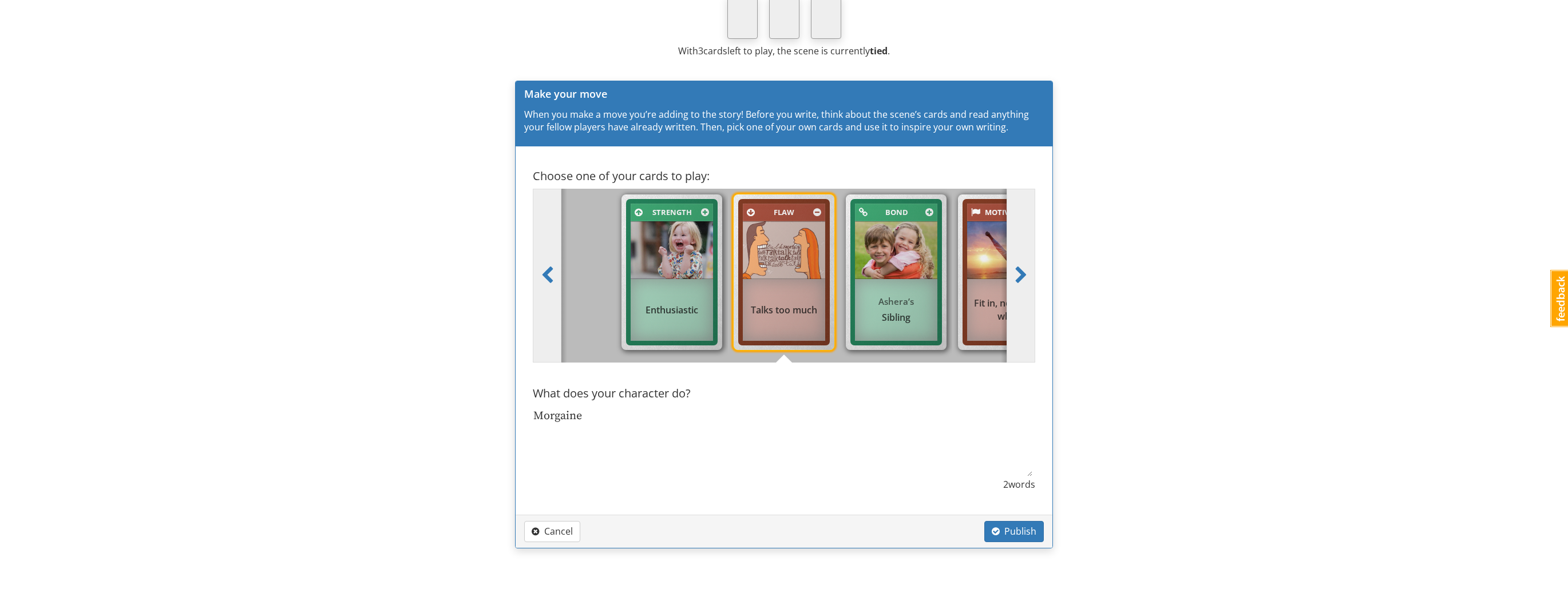
type textarea "x"
type textarea "Morgaine"
type textarea "x"
type textarea "Morgain"
type textarea "x"
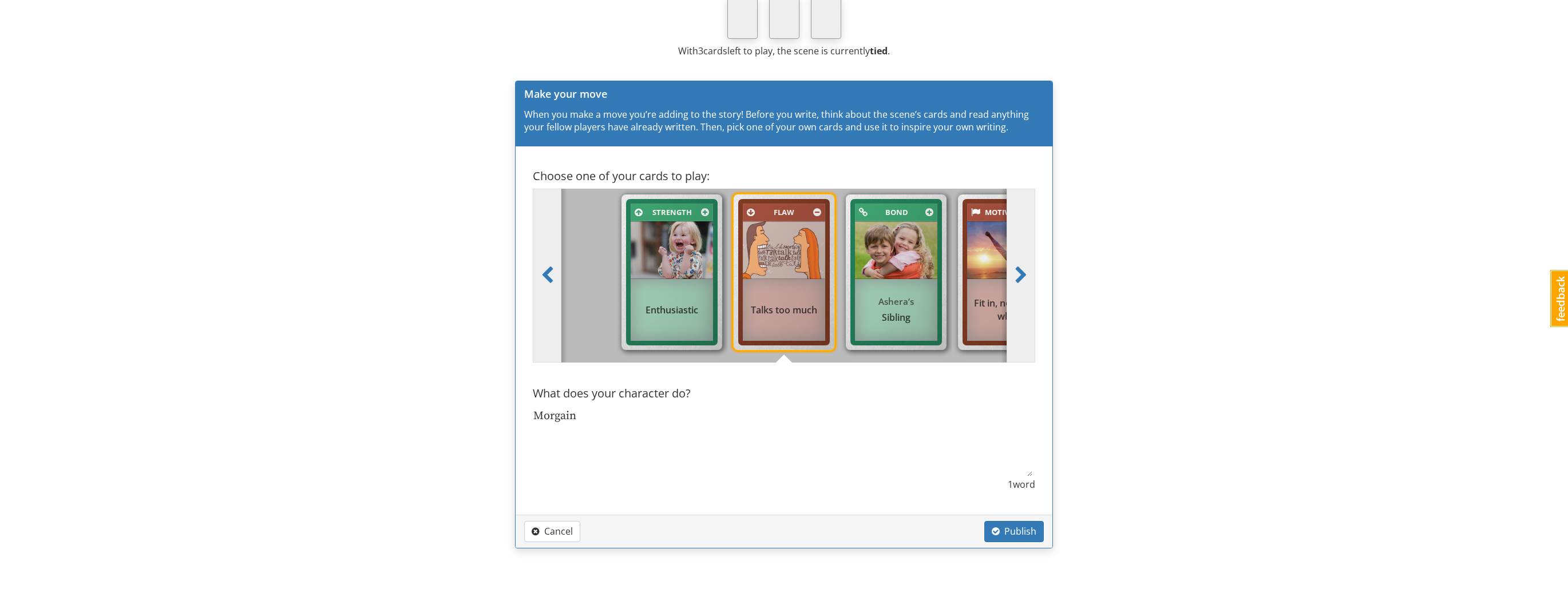
type textarea "Morgai"
type textarea "x"
type textarea "[PERSON_NAME]"
type textarea "x"
type textarea "Morg"
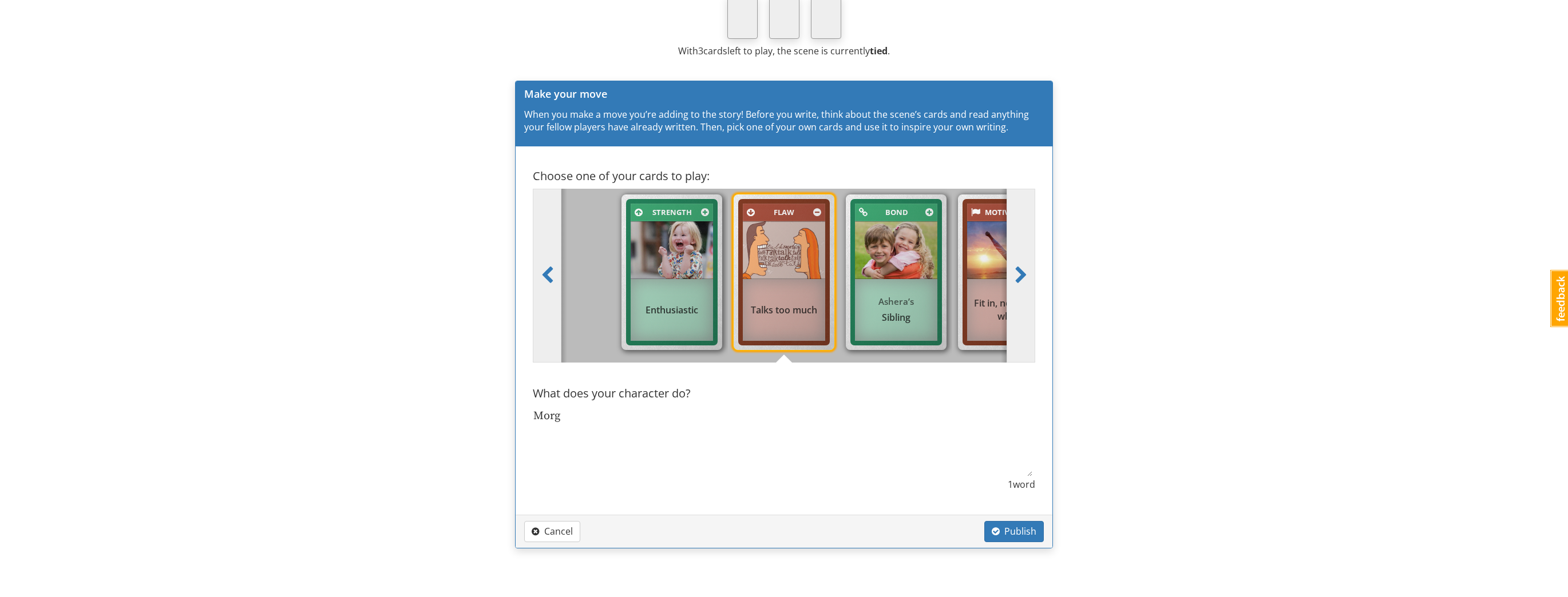
type textarea "x"
type textarea "Mor"
type textarea "x"
type textarea "Mo"
type textarea "x"
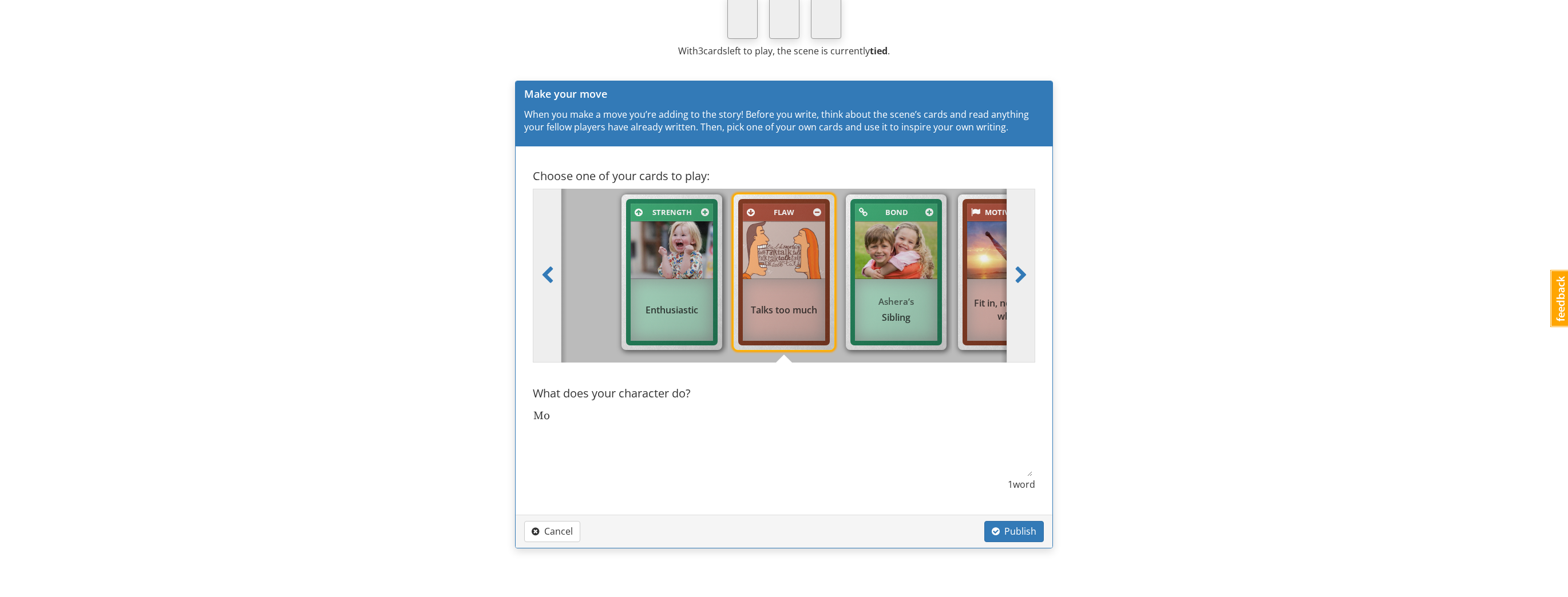
type textarea "M"
type textarea "x"
type textarea """
type textarea "x"
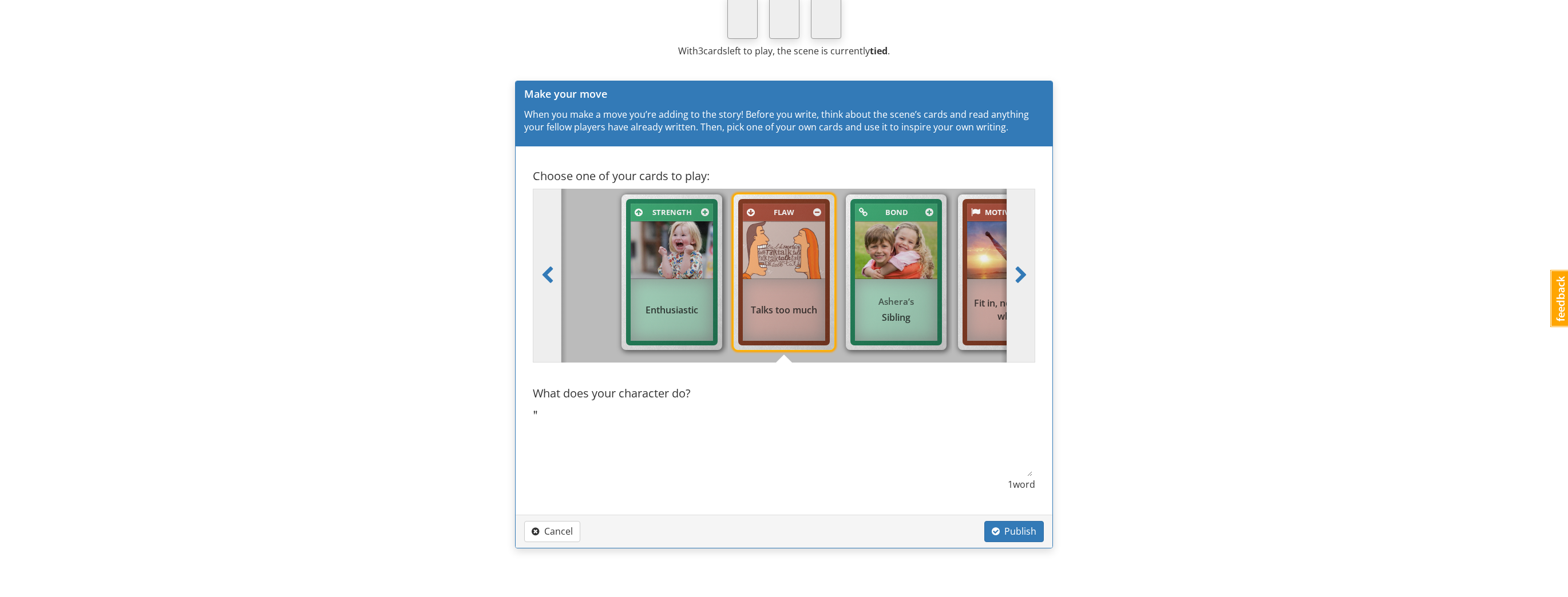
type textarea ""O"
type textarea "x"
type textarea ""OO"
type textarea "x"
type textarea ""O"
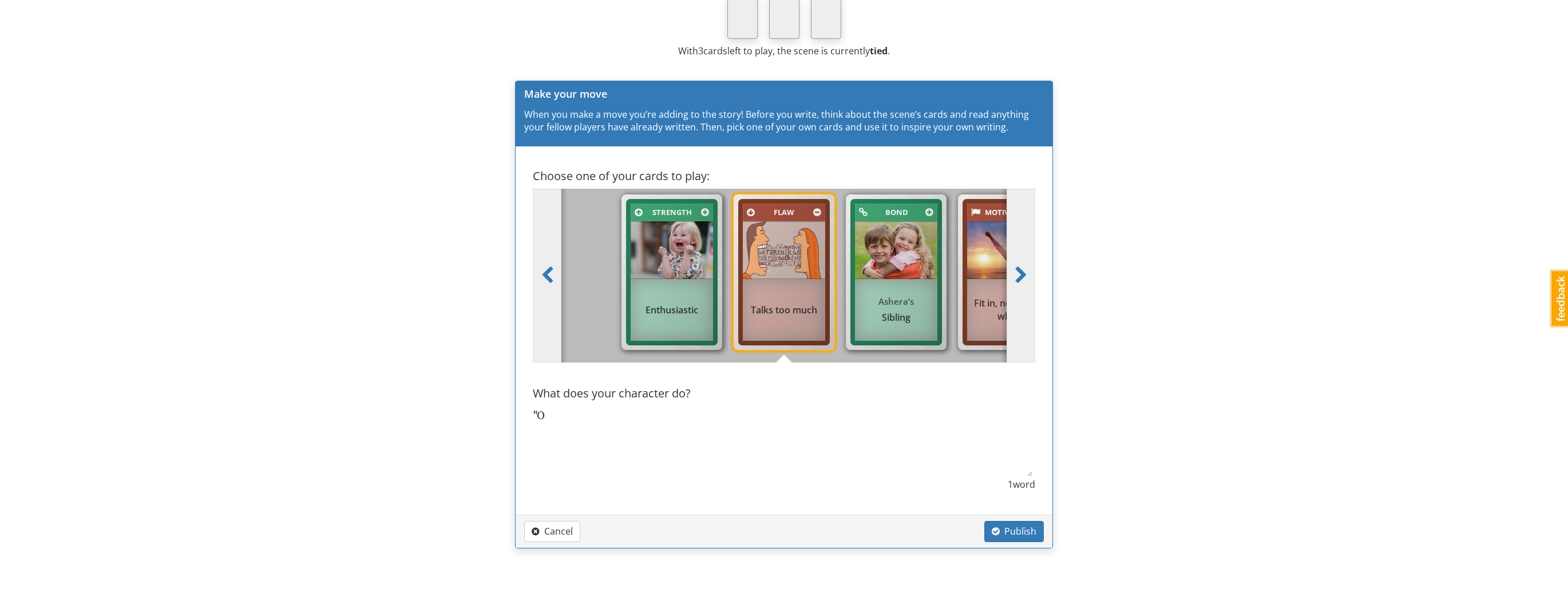
type textarea "x"
type textarea ""Oo"
type textarea "x"
type textarea ""Oof"
type textarea "x"
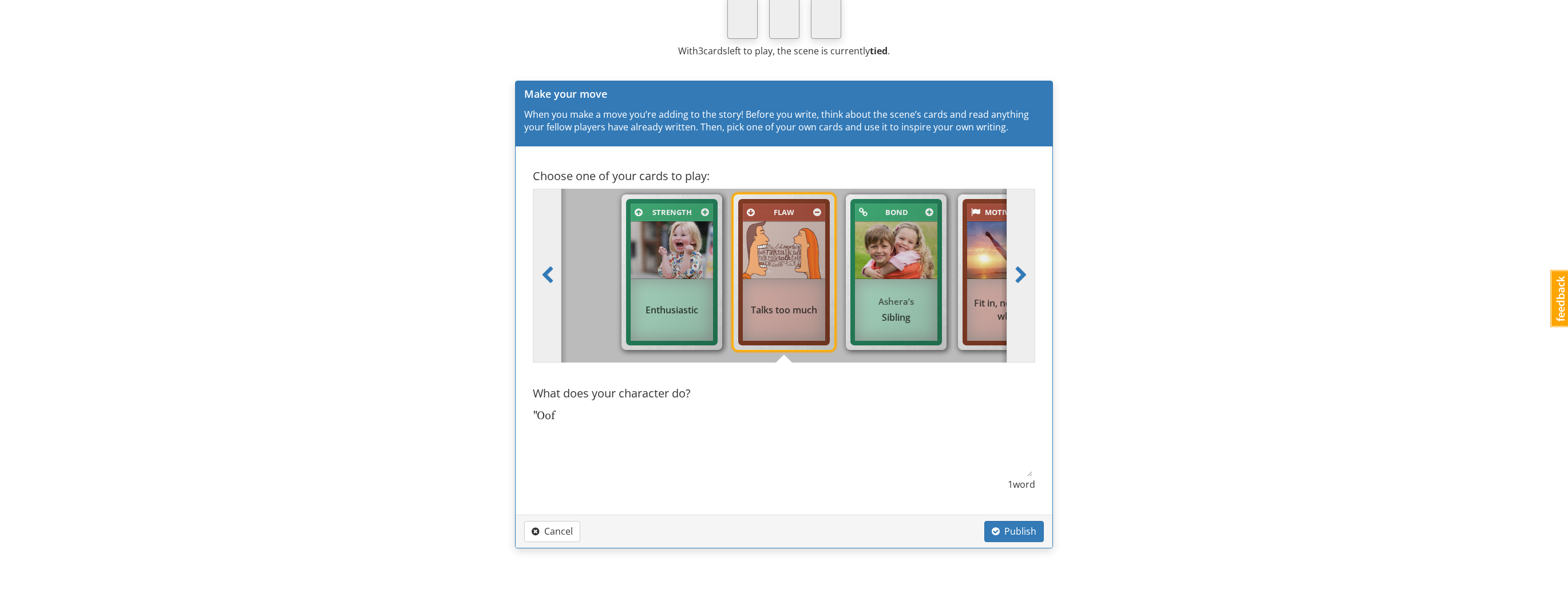
type textarea ""Oof!"
type textarea "x"
type textarea ""Oof!""
type textarea "x"
type textarea ""Oof!""
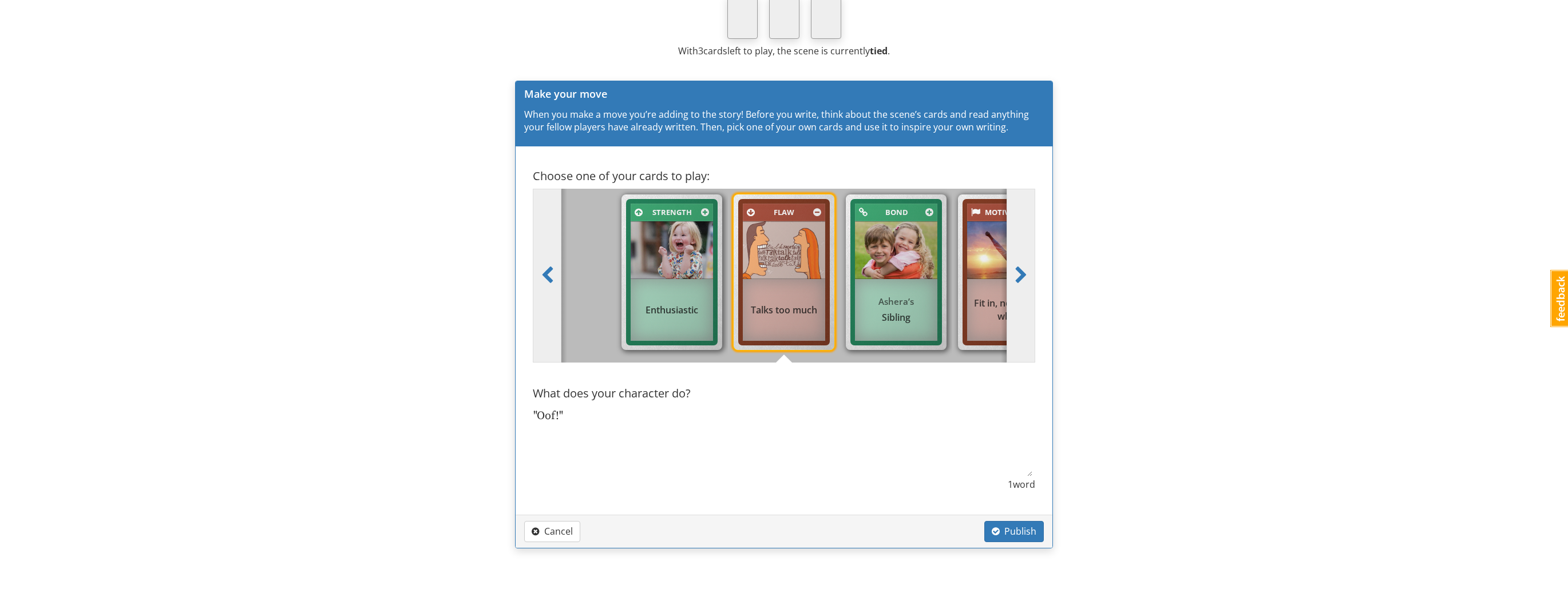
type textarea "x"
type textarea ""Oof!" M"
type textarea "x"
type textarea ""Oof!" Mo"
type textarea "x"
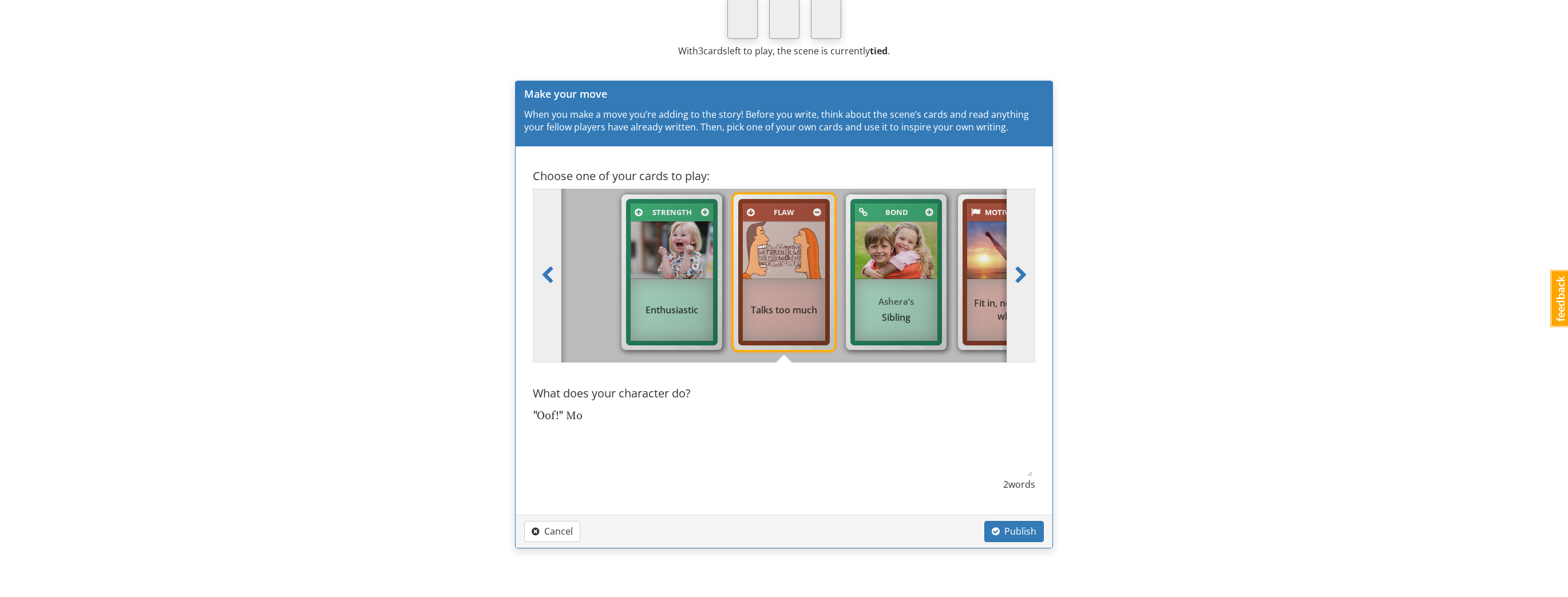
type textarea ""Oof!" Mor"
type textarea "x"
type textarea ""Oof!" Morg"
type textarea "x"
type textarea ""Oof!" Morgi"
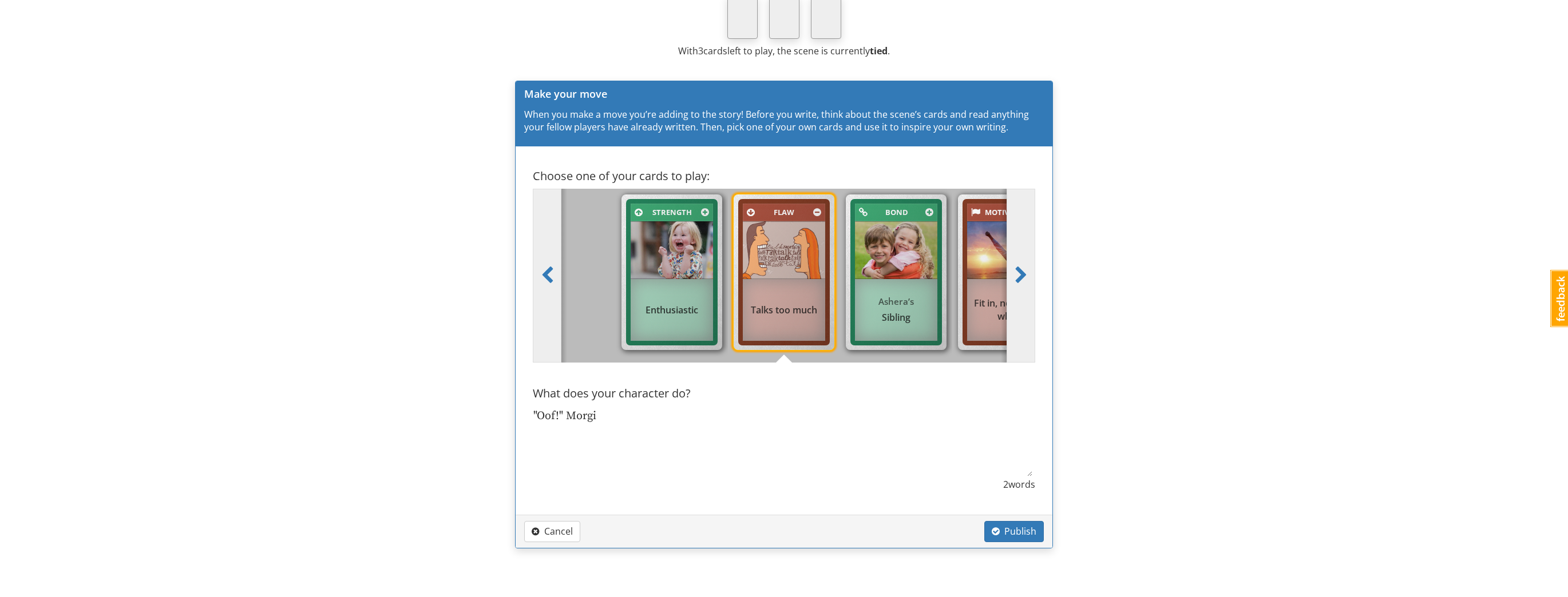
type textarea "x"
type textarea ""Oof!" [GEOGRAPHIC_DATA]"
type textarea "x"
type textarea ""Oof!" Morgian"
type textarea "x"
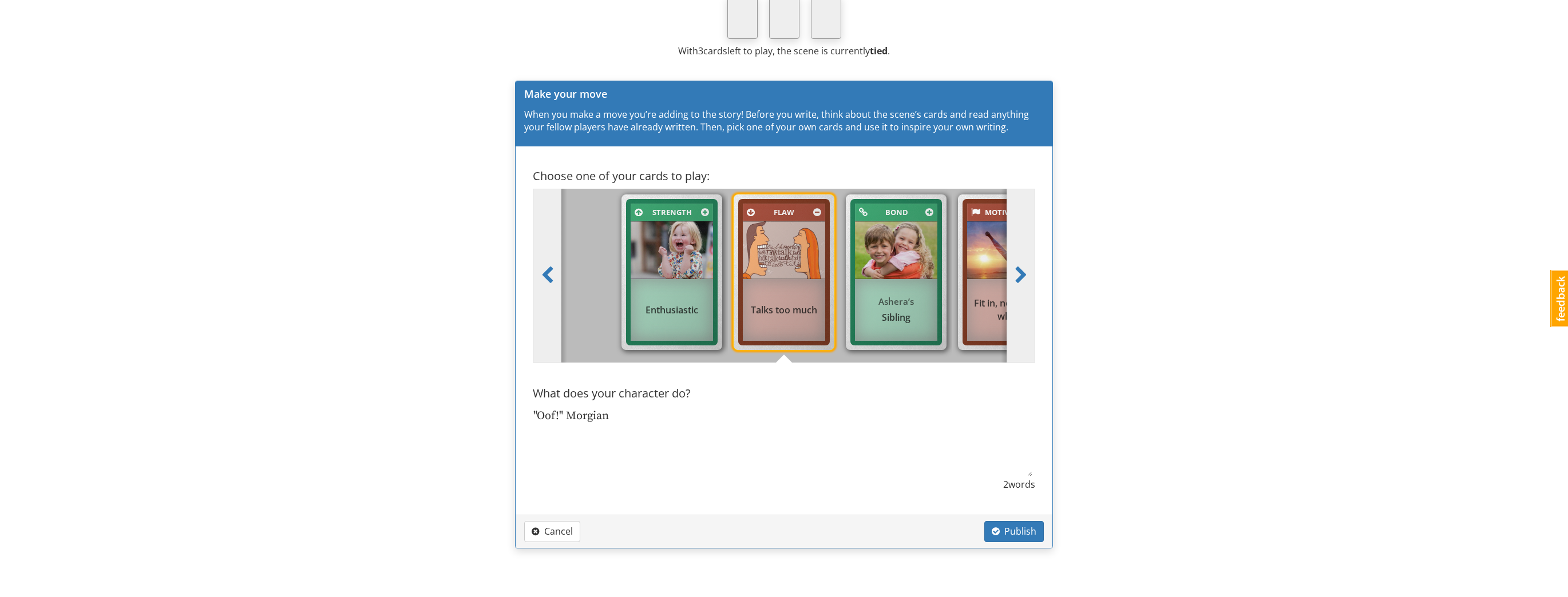
type textarea ""Oof!" [GEOGRAPHIC_DATA]"
type textarea "x"
type textarea ""Oof!" [GEOGRAPHIC_DATA]"
type textarea "x"
type textarea ""Oof!" [GEOGRAPHIC_DATA] e"
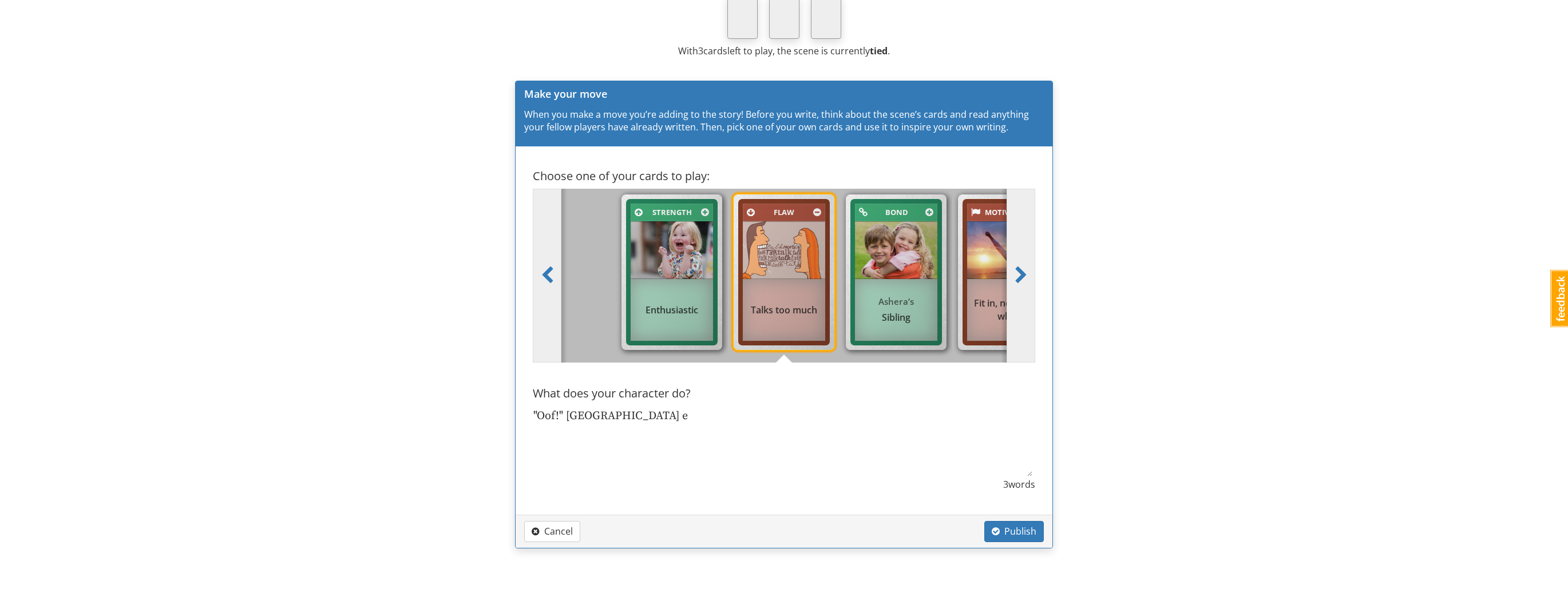
type textarea "x"
type textarea ""Oof!" Morgiane ex"
type textarea "x"
type textarea ""Oof!" Morgiane excl"
type textarea "x"
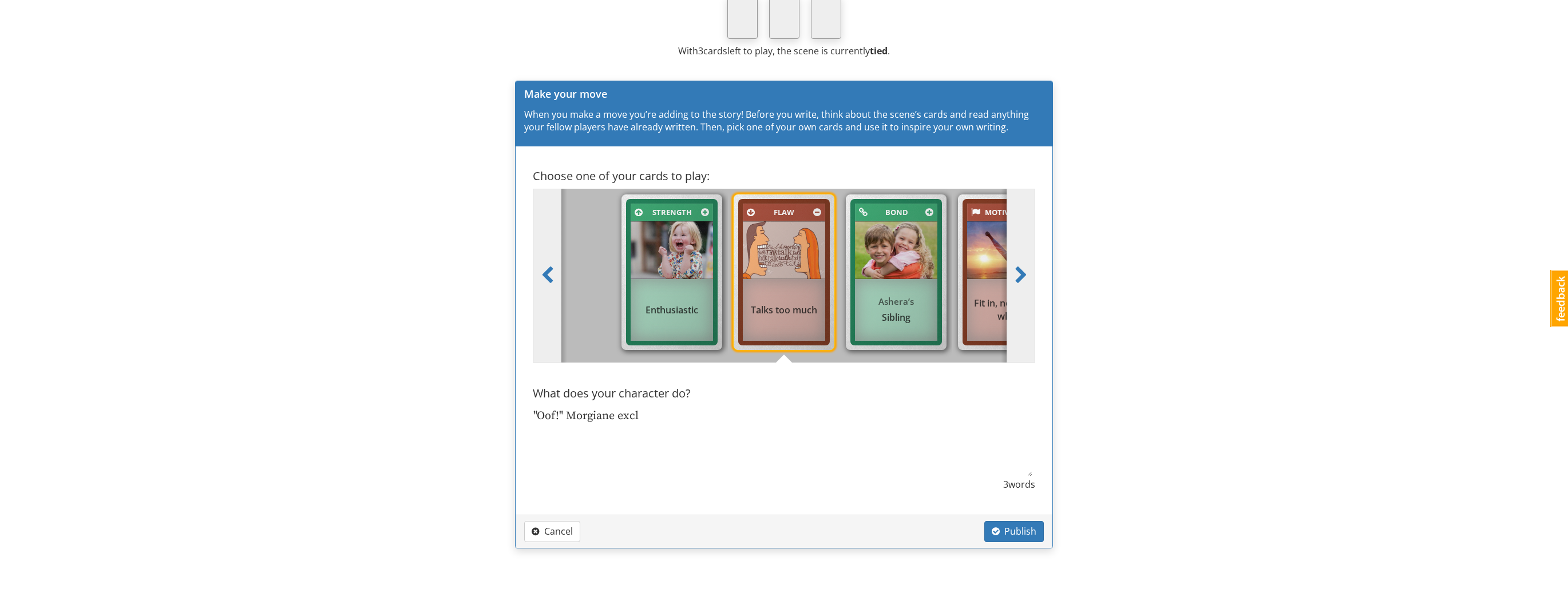
type textarea ""Oof!" Morgiane excla"
type textarea "x"
type textarea ""Oof!" Morgiane exclai"
type textarea "x"
type textarea ""Oof!" Morgiane exclaim"
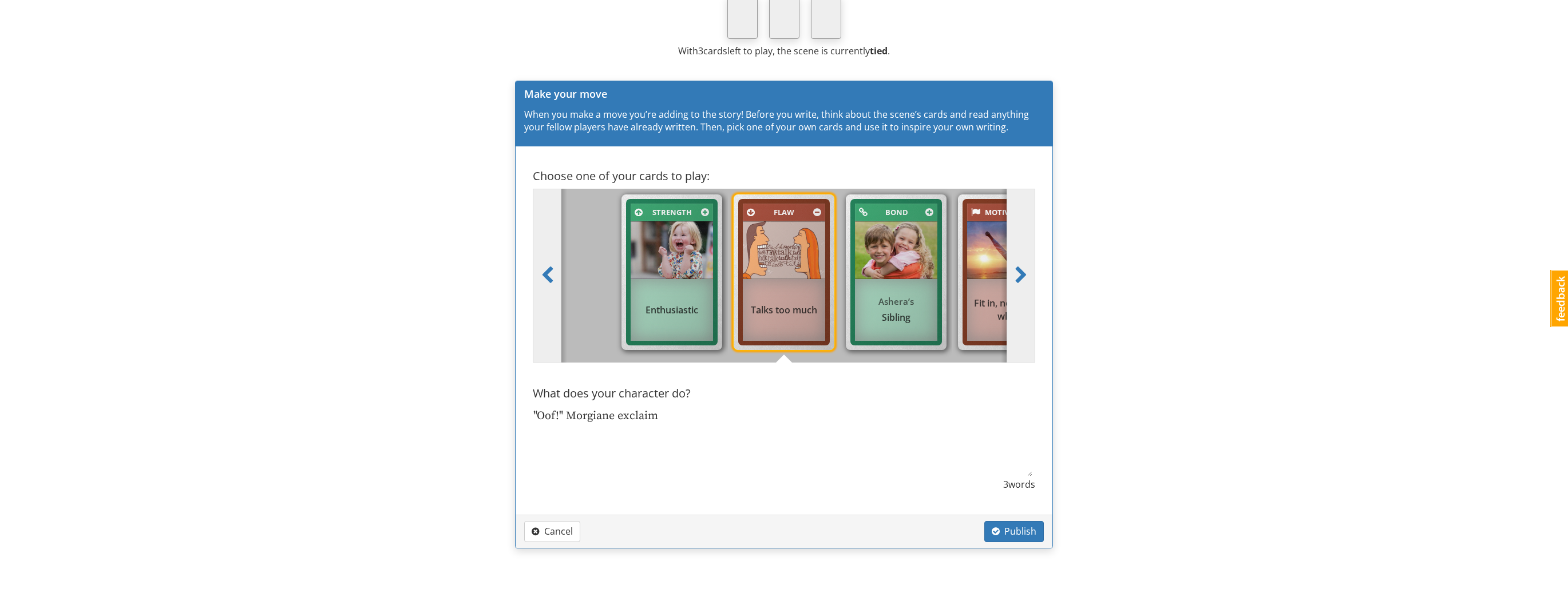
type textarea "x"
type textarea ""Oof!" Morgiane exclaime"
type textarea "x"
type textarea ""Oof!" Morgiane exclaimed"
type textarea "x"
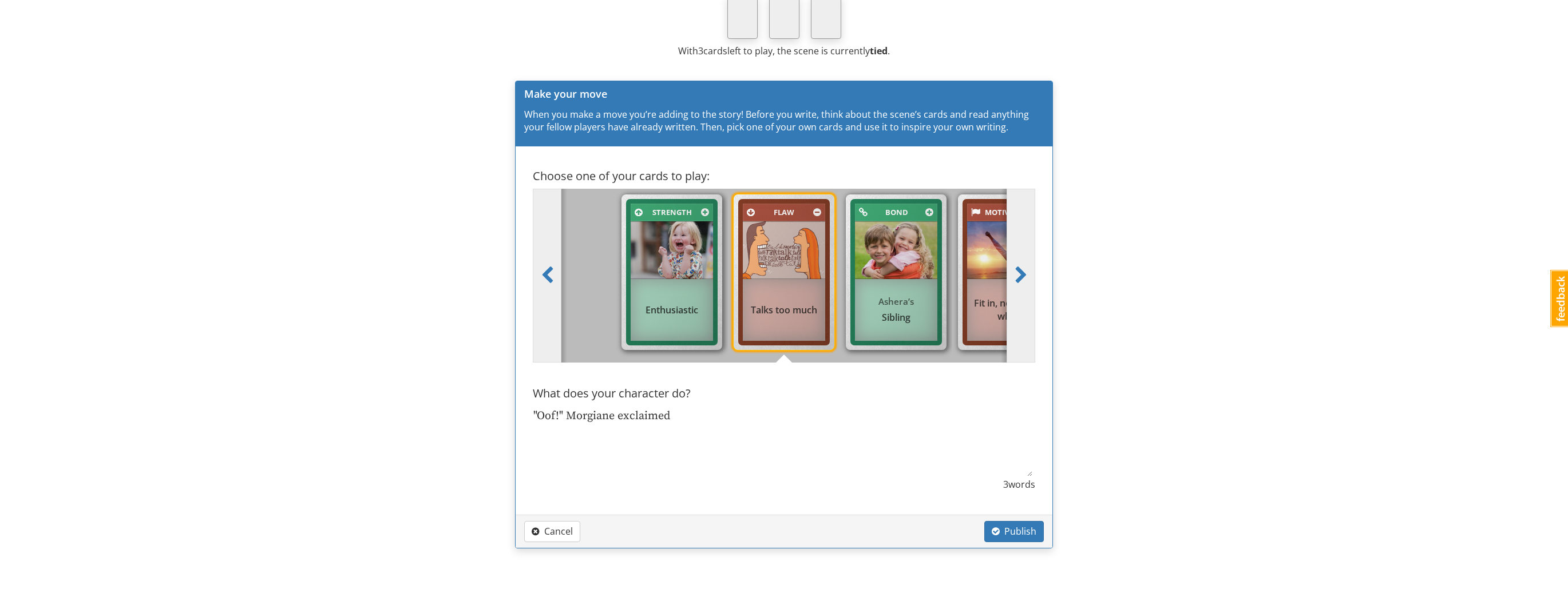
type textarea ""Oof!" Morgiane exclaimed"
type textarea "x"
type textarea ""Oof!" Morgiane exclaimed w"
type textarea "x"
type textarea ""Oof!" Morgiane exclaimed wh"
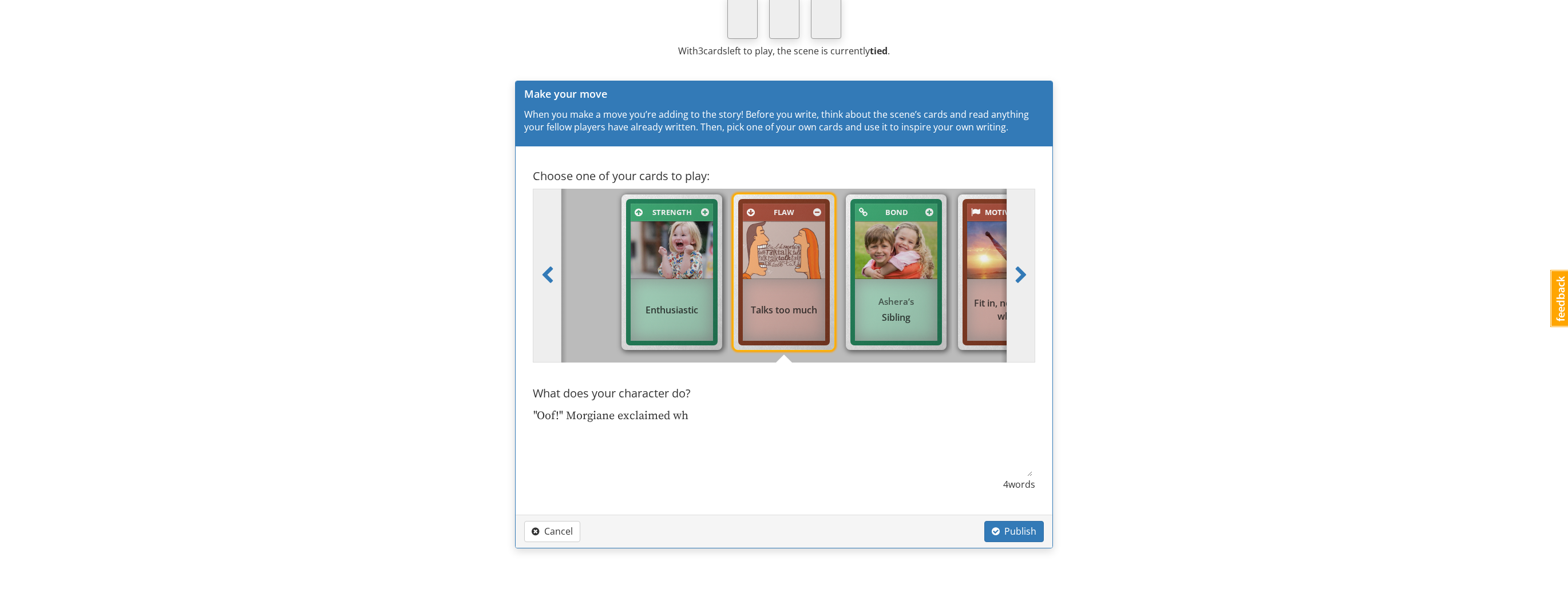
type textarea "x"
type textarea ""Oof!" Morgiane exclaimed whe"
type textarea "x"
type textarea ""Oof!" Morgiane exclaimed when"
type textarea "x"
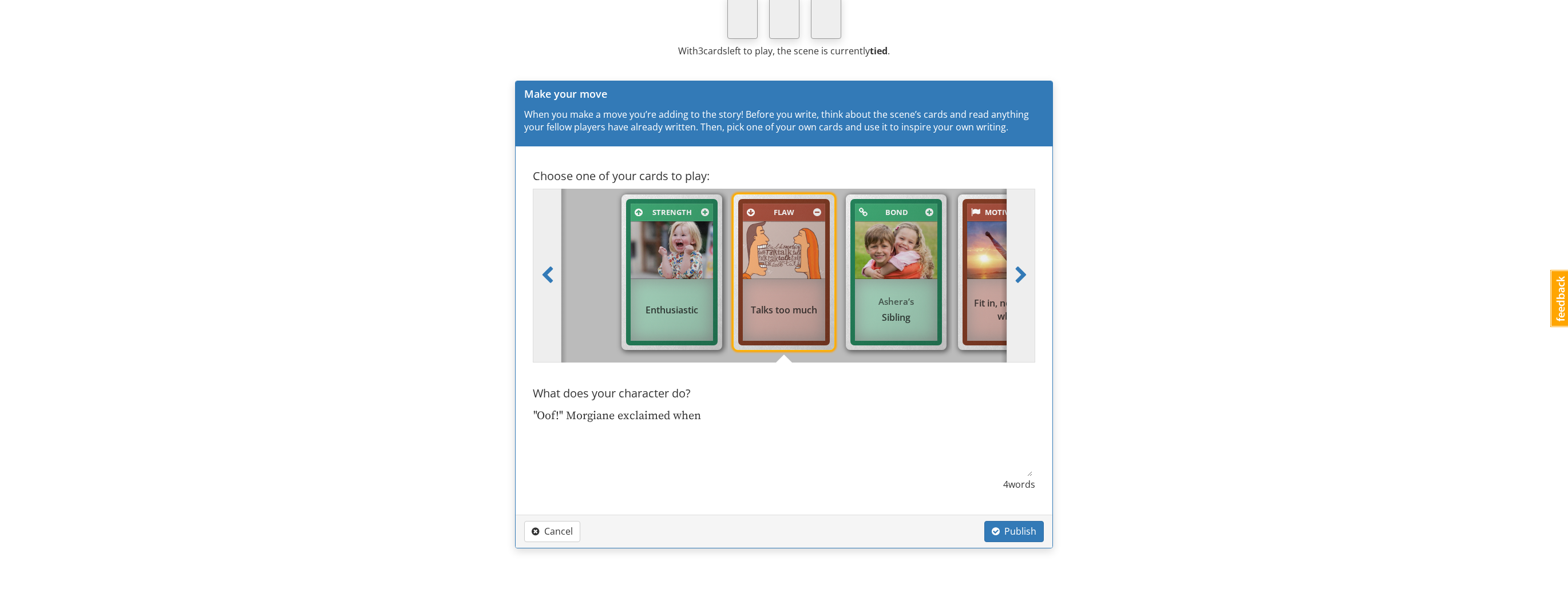
type textarea ""Oof!" Morgiane exclaimed whe"
type textarea "x"
type textarea ""Oof!" Morgiane exclaimed wh"
type textarea "x"
type textarea ""Oof!" Morgiane exclaimed w"
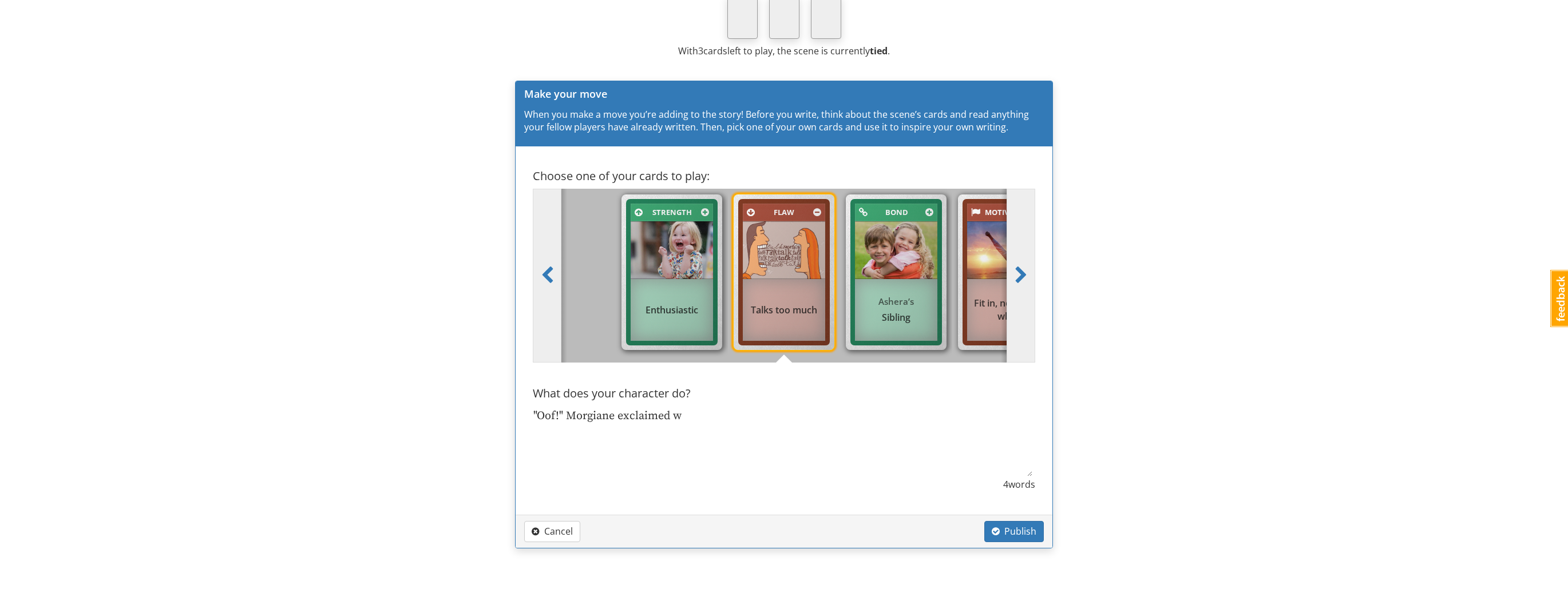
type textarea "x"
type textarea ""Oof!" Morgiane exclaimed"
type textarea "x"
type textarea ""Oof!" Morgiane exclaimed"
type textarea "x"
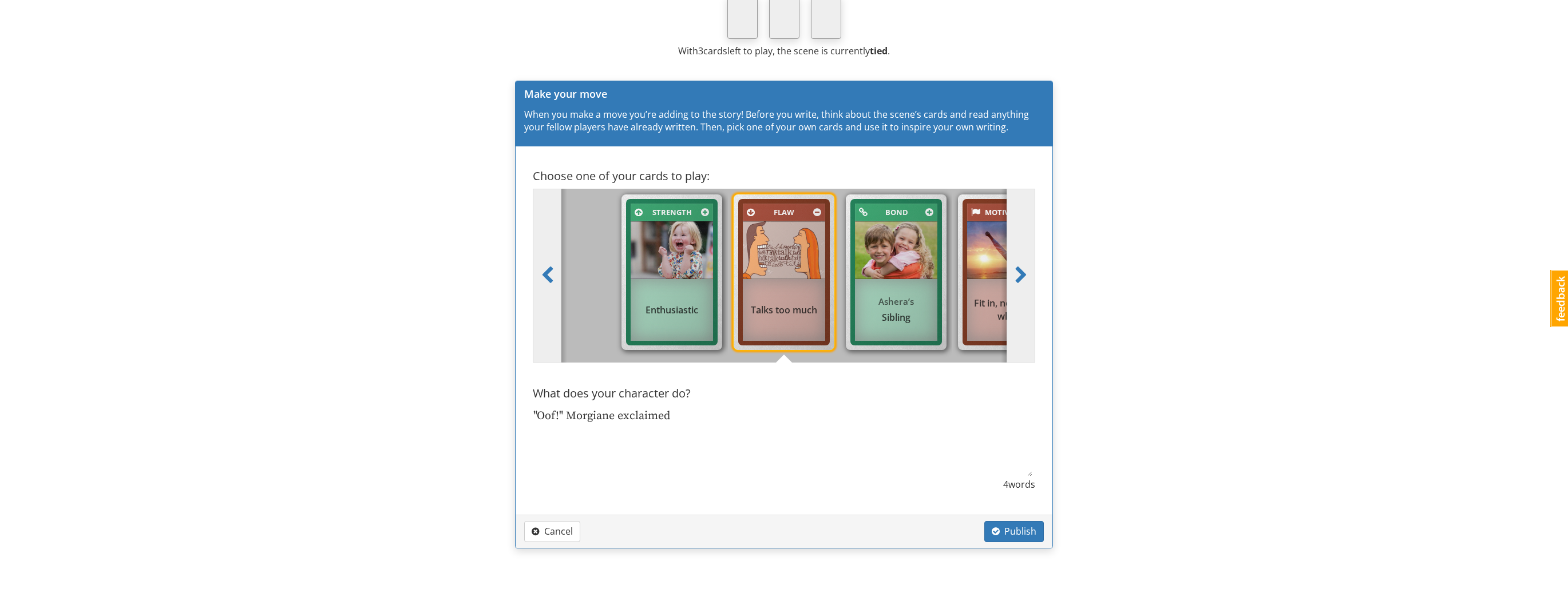
type textarea ""Oof!" Morgiane exclaime"
type textarea "x"
type textarea ""Oof!" Morgiane exclaim"
type textarea "x"
type textarea ""Oof!" Morgiane exclai"
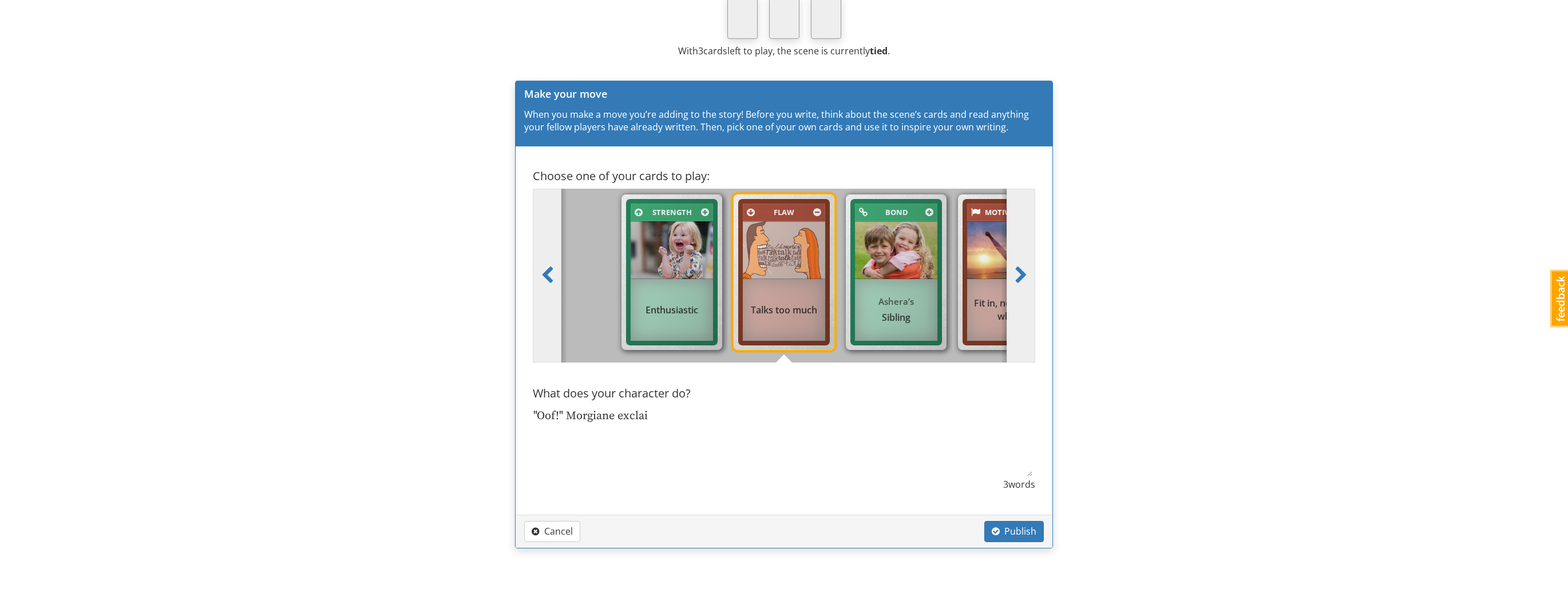
type textarea "x"
type textarea ""Oof!" Morgiane excla"
type textarea "x"
type textarea ""Oof!" Morgiane excl"
type textarea "x"
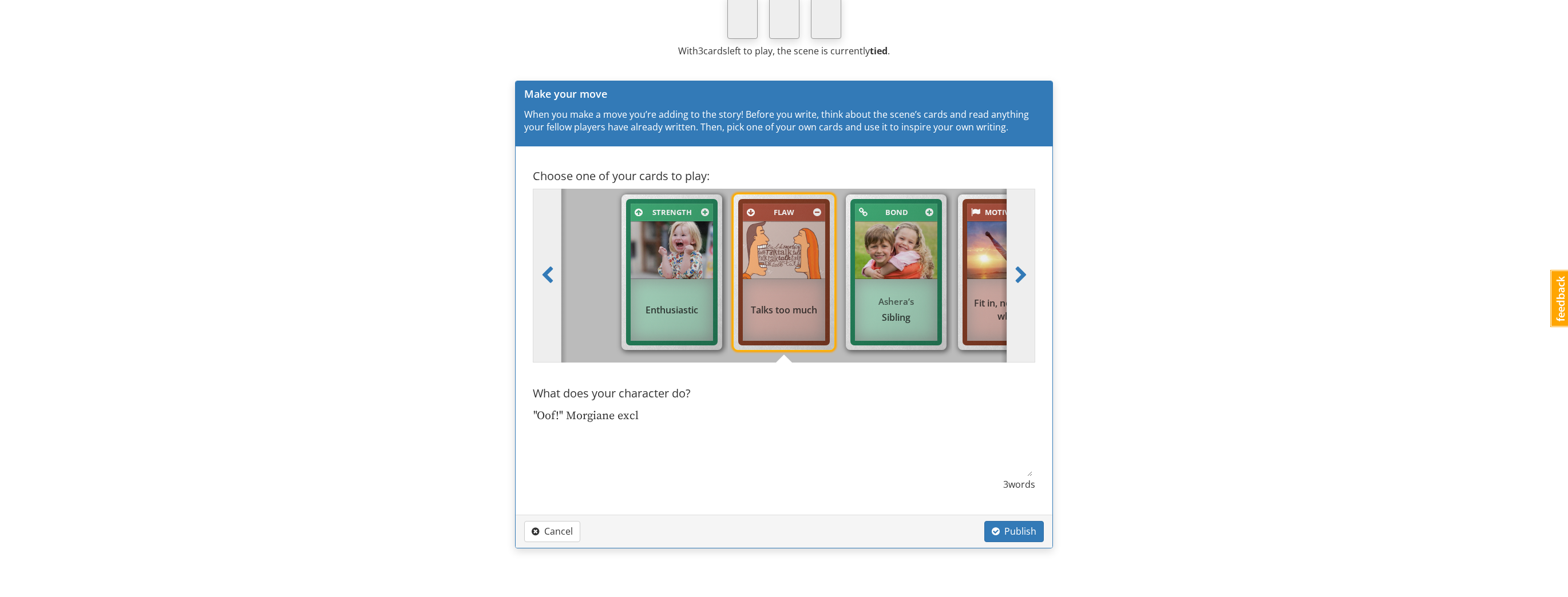
type textarea ""Oof!" Morgiane exc"
type textarea "x"
type textarea ""Oof!" Morgiane ex"
type textarea "x"
type textarea ""Oof!" [GEOGRAPHIC_DATA] e"
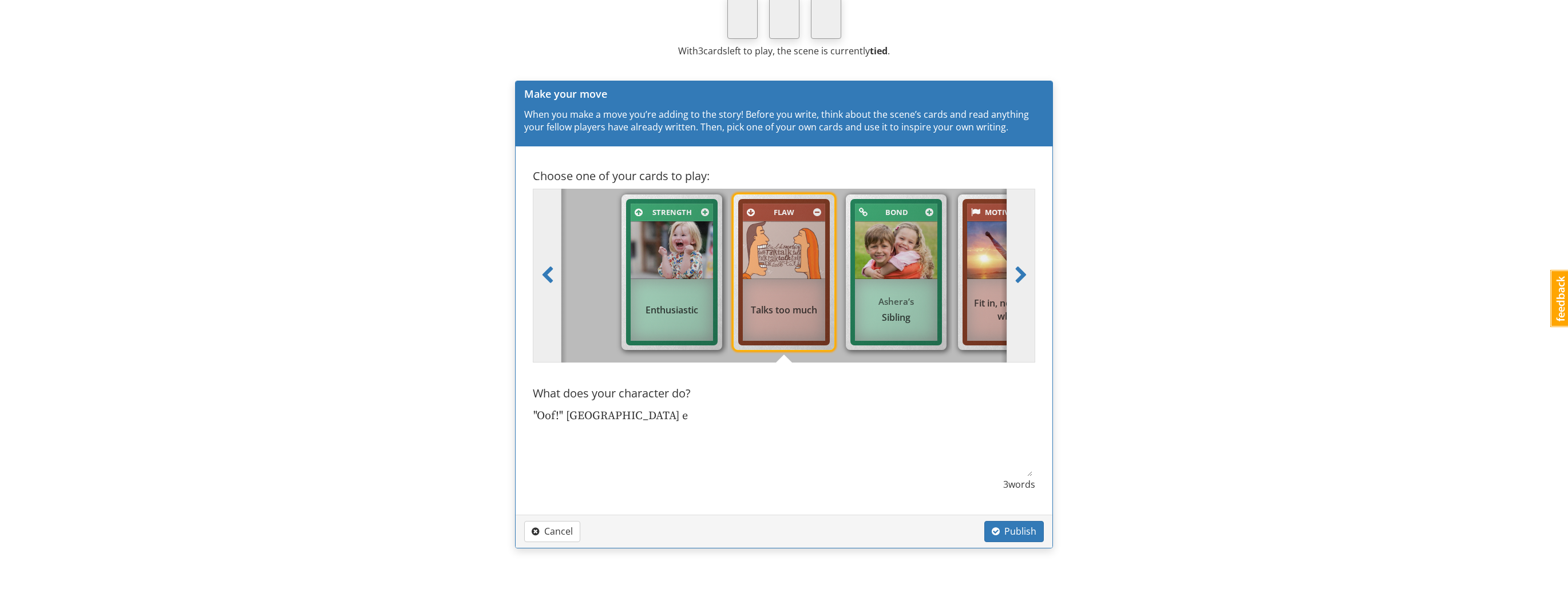
type textarea "x"
type textarea ""Oof!" [GEOGRAPHIC_DATA]"
type textarea "x"
type textarea ""Oof!" [GEOGRAPHIC_DATA]"
type textarea "x"
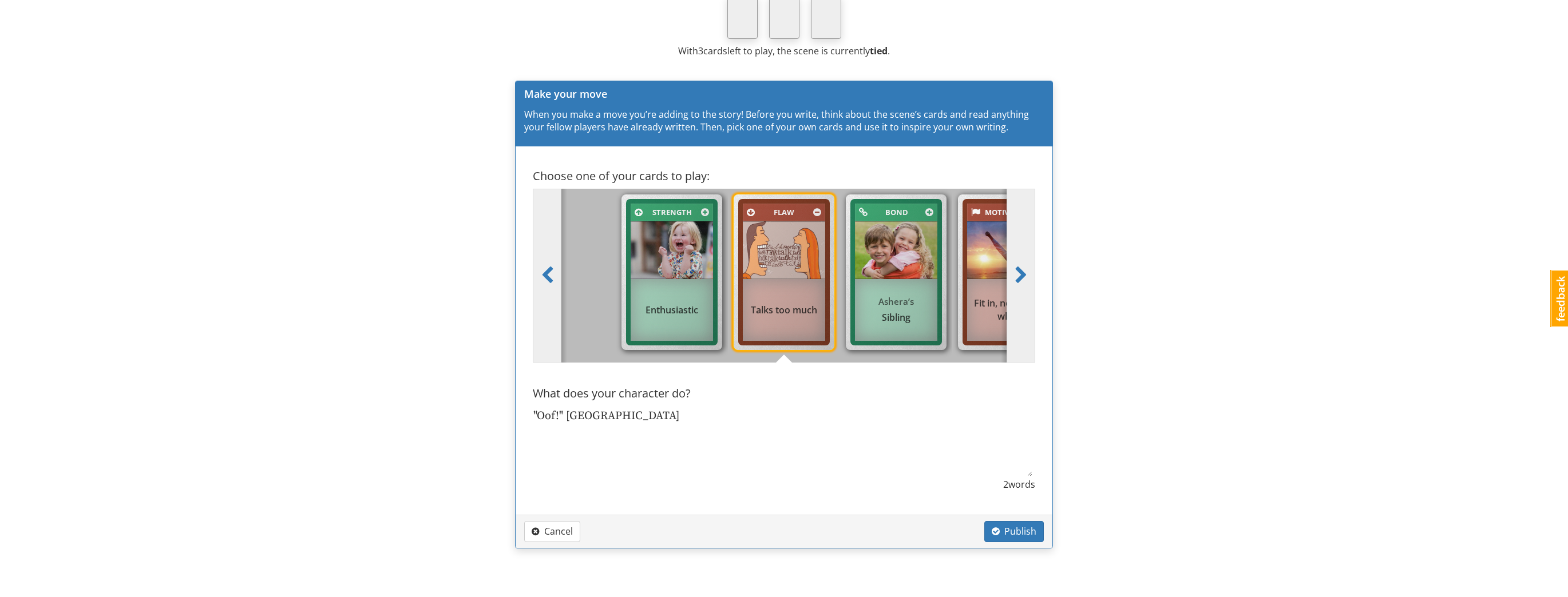
type textarea ""Oof!" Morgian"
type textarea "x"
type textarea ""Oof!" [GEOGRAPHIC_DATA]"
type textarea "x"
type textarea ""Oof!" Morgi"
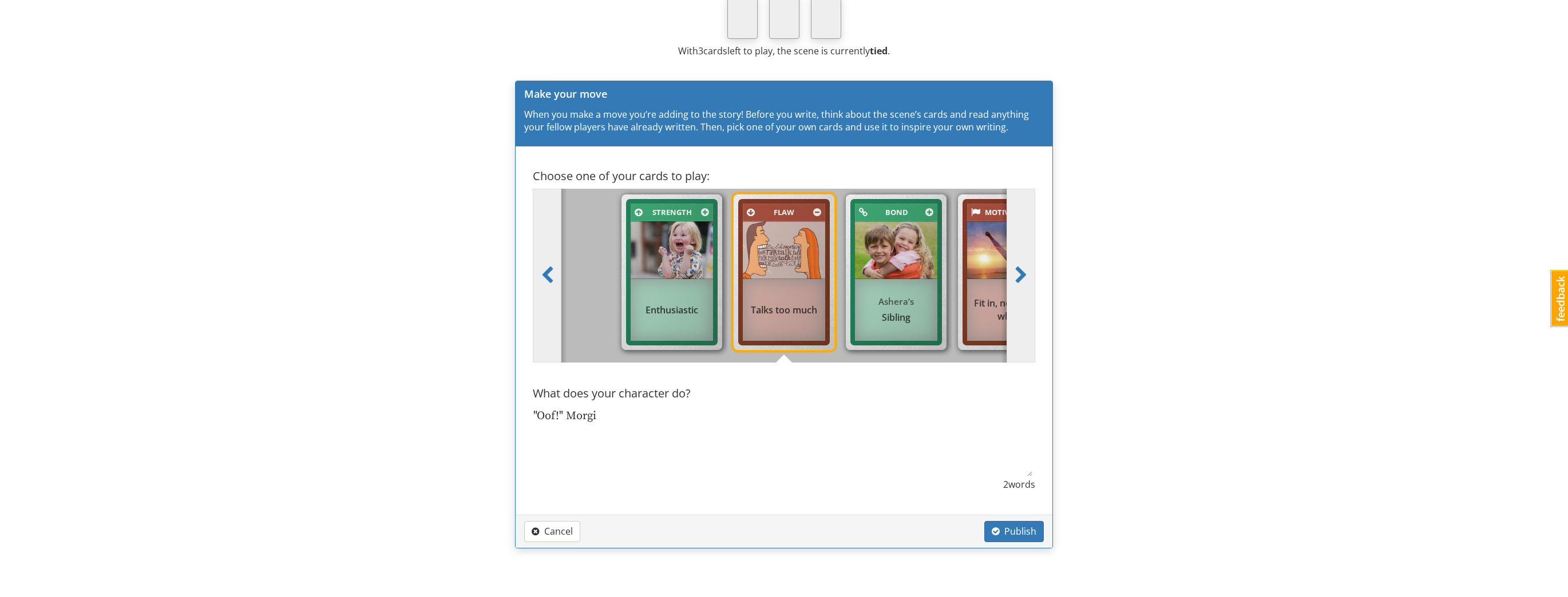
type textarea "x"
type textarea ""Oof!" Morg"
type textarea "x"
type textarea ""Oof!" Mor"
type textarea "x"
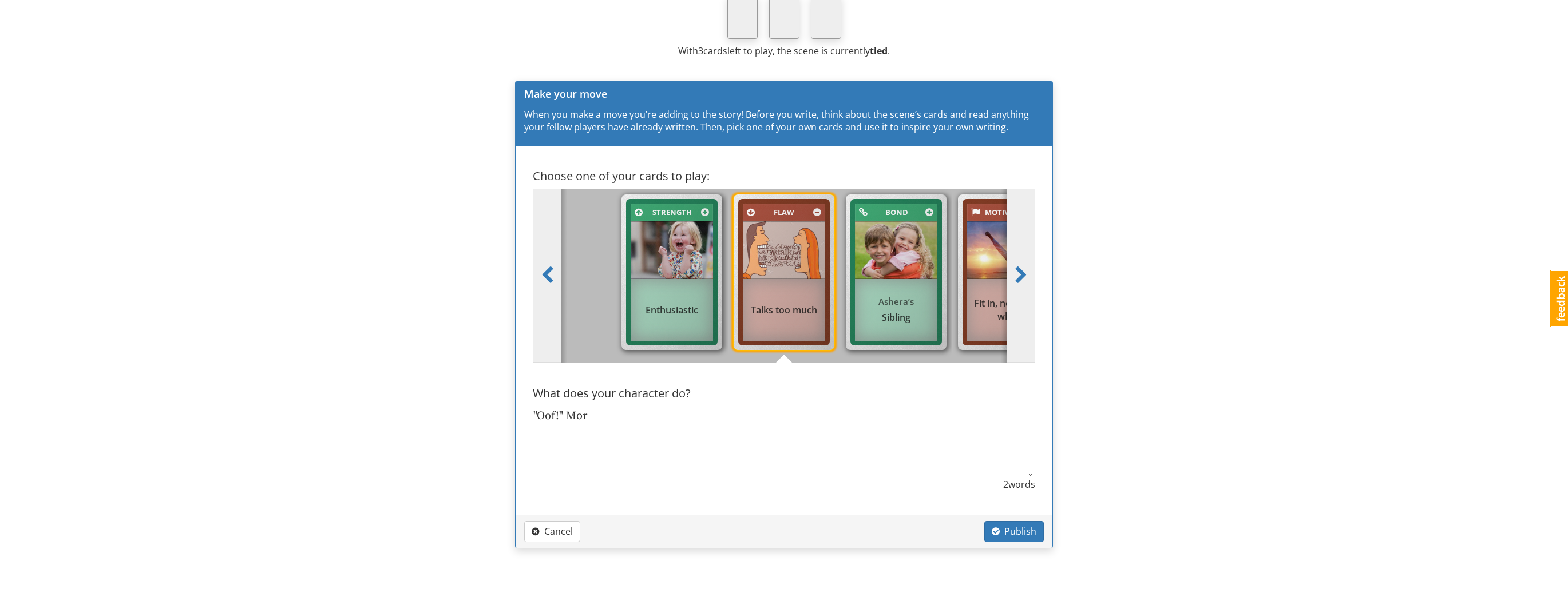
type textarea ""Oof!" Mo"
type textarea "x"
type textarea ""Oof!" M"
type textarea "x"
type textarea ""Oof!""
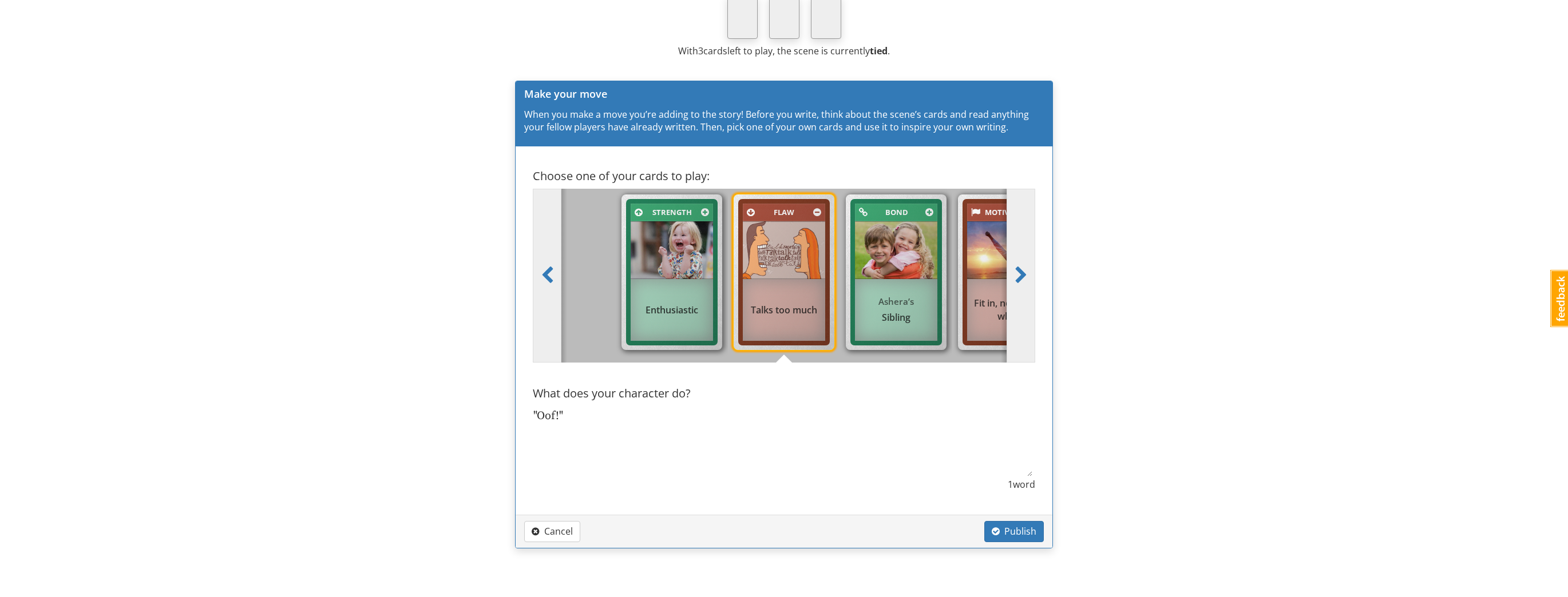
type textarea "x"
type textarea ""Oof!""
type textarea "x"
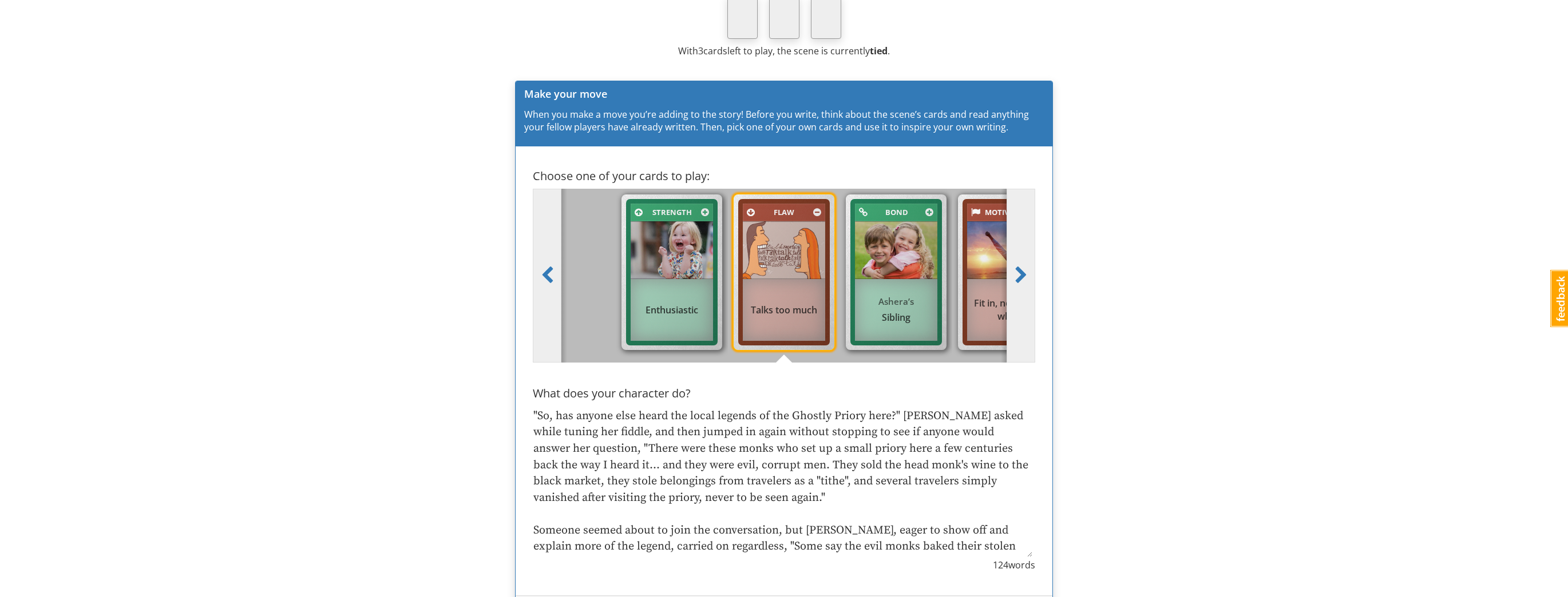
scroll to position [0, 0]
